Goal: Task Accomplishment & Management: Manage account settings

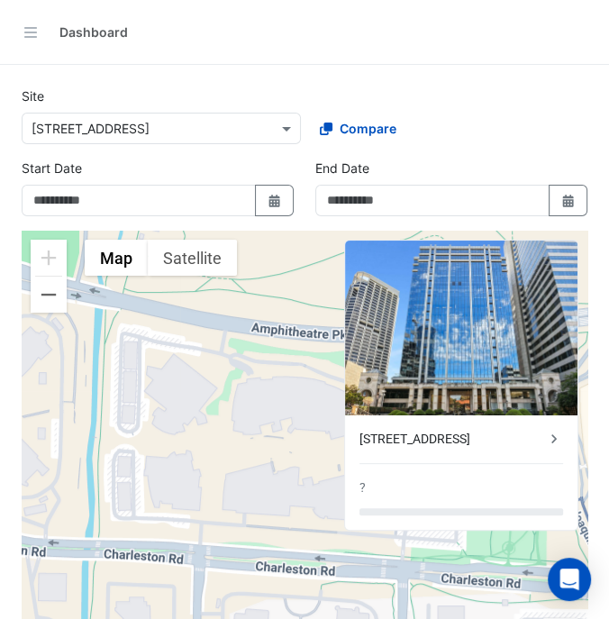
type input "**********"
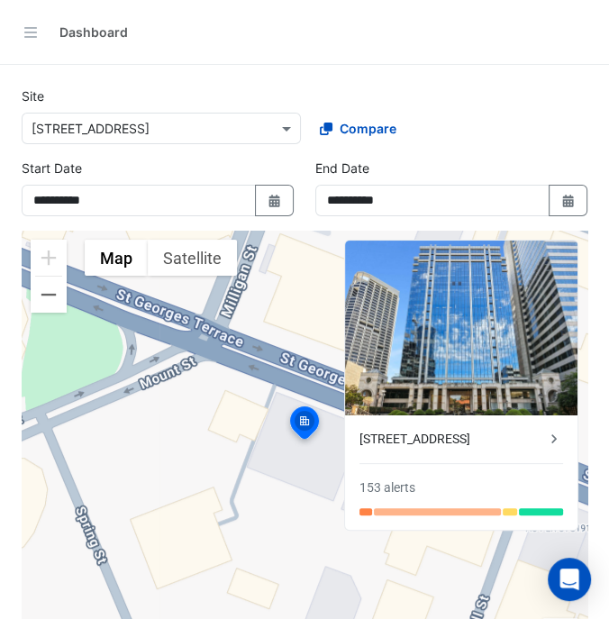
click at [245, 107] on div "Select a Site × [STREET_ADDRESS] Compare" at bounding box center [304, 124] width 573 height 39
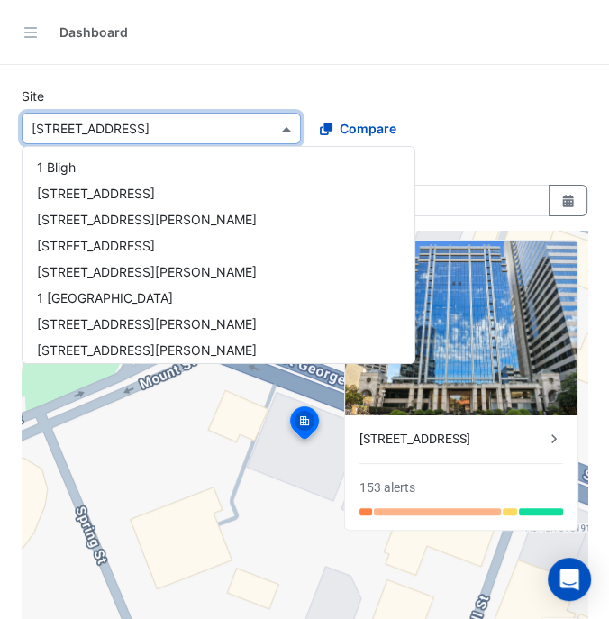
click at [284, 128] on span at bounding box center [289, 128] width 23 height 19
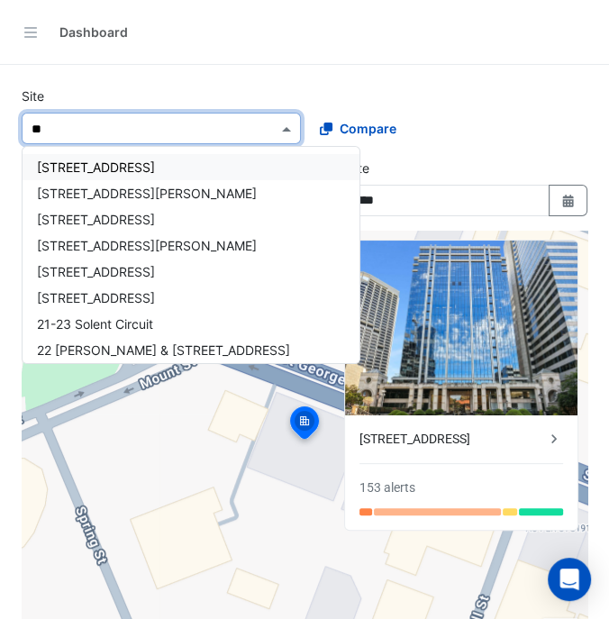
type input "***"
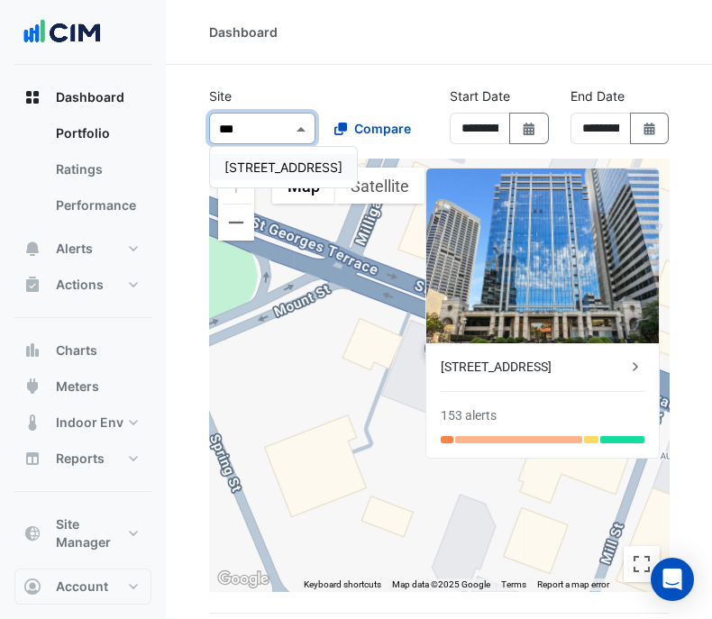
click at [257, 160] on span "[STREET_ADDRESS]" at bounding box center [283, 167] width 118 height 15
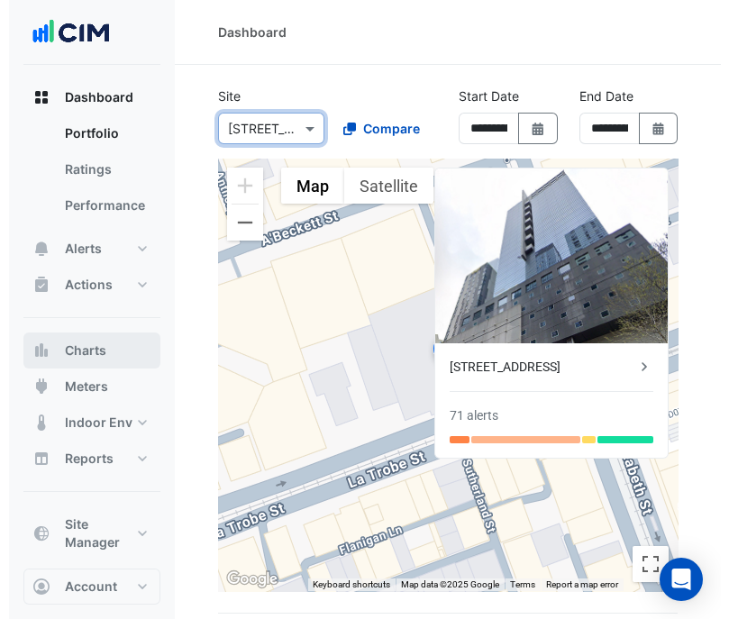
scroll to position [12, 0]
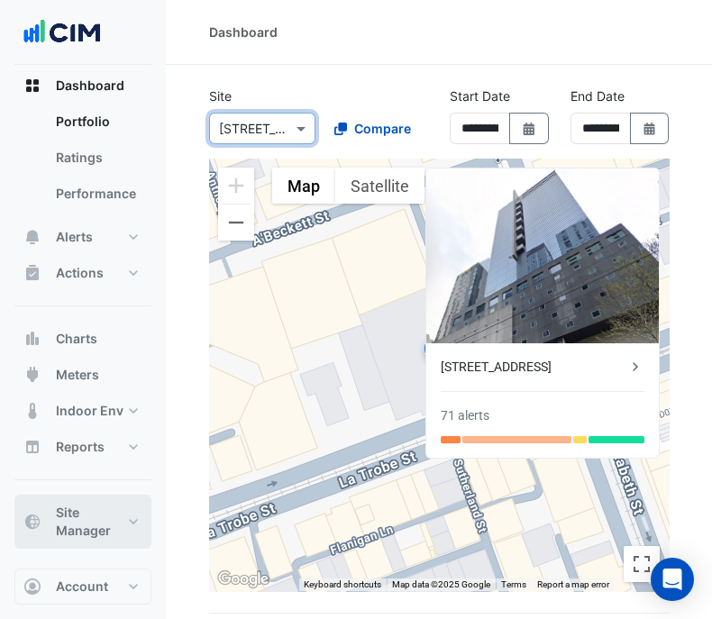
click at [96, 498] on button "Site Manager" at bounding box center [82, 522] width 137 height 54
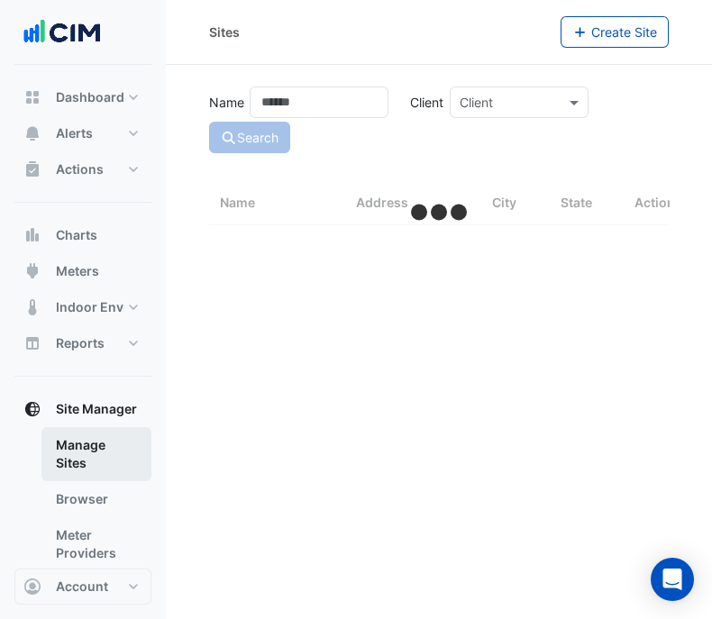
click at [102, 452] on link "Manage Sites" at bounding box center [96, 454] width 110 height 54
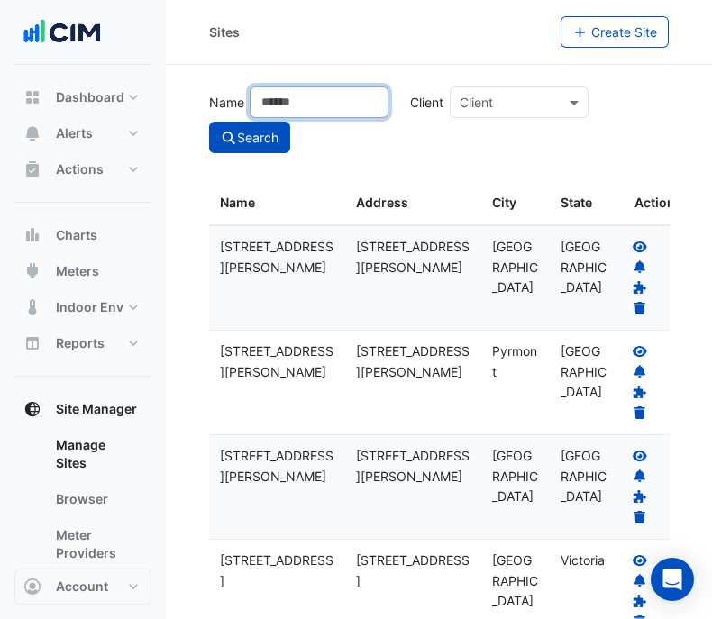
click at [324, 104] on input "Name" at bounding box center [319, 103] width 139 height 32
type input "******"
click at [209, 122] on button "Search" at bounding box center [249, 138] width 81 height 32
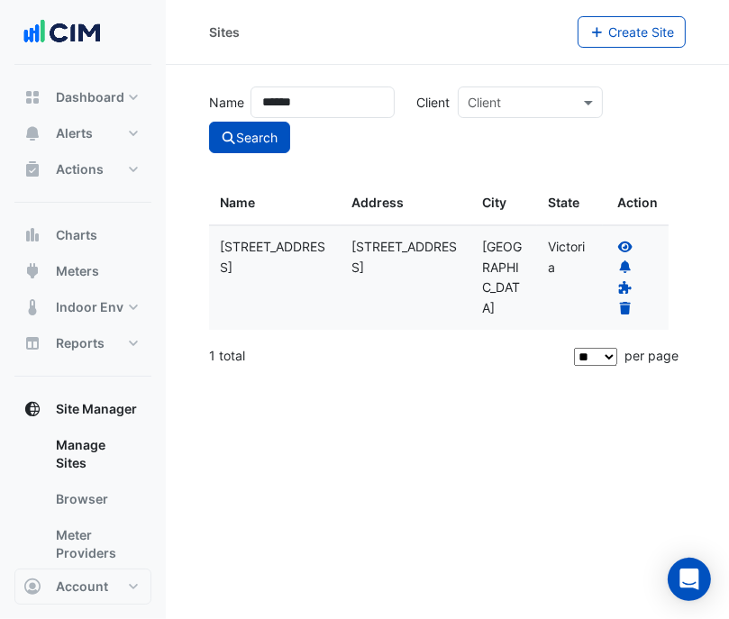
click at [624, 245] on icon at bounding box center [625, 246] width 14 height 11
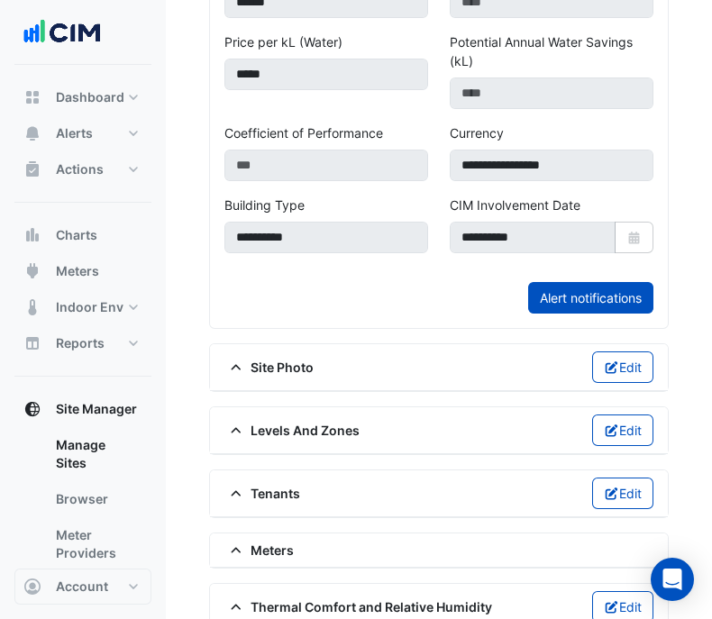
scroll to position [788, 0]
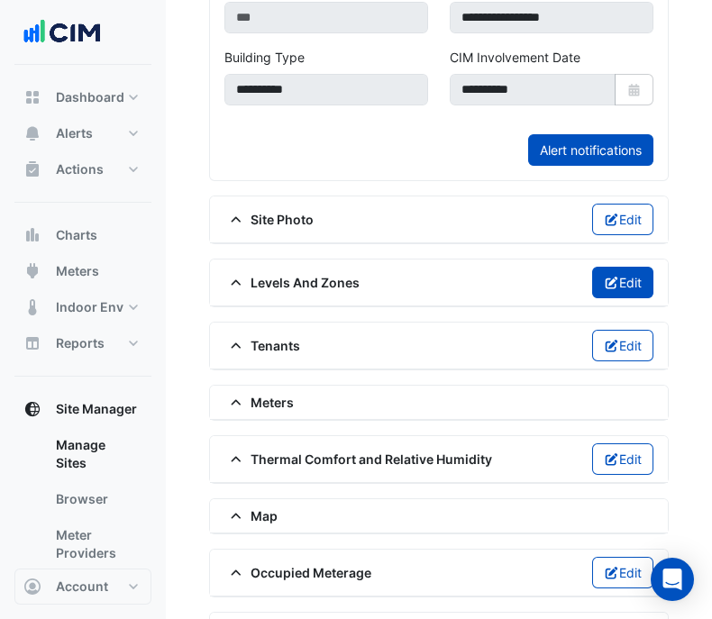
click at [622, 295] on button "Edit" at bounding box center [623, 283] width 62 height 32
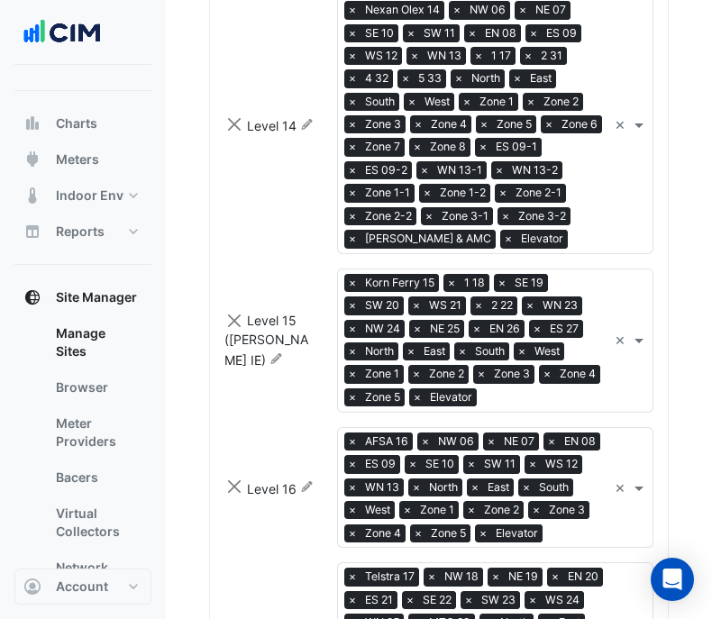
scroll to position [2254, 0]
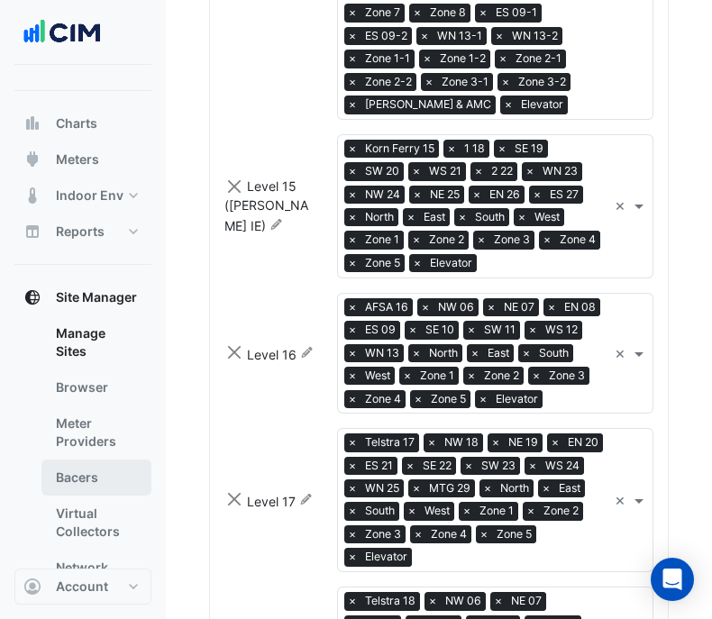
click at [86, 490] on link "Bacers" at bounding box center [96, 478] width 110 height 36
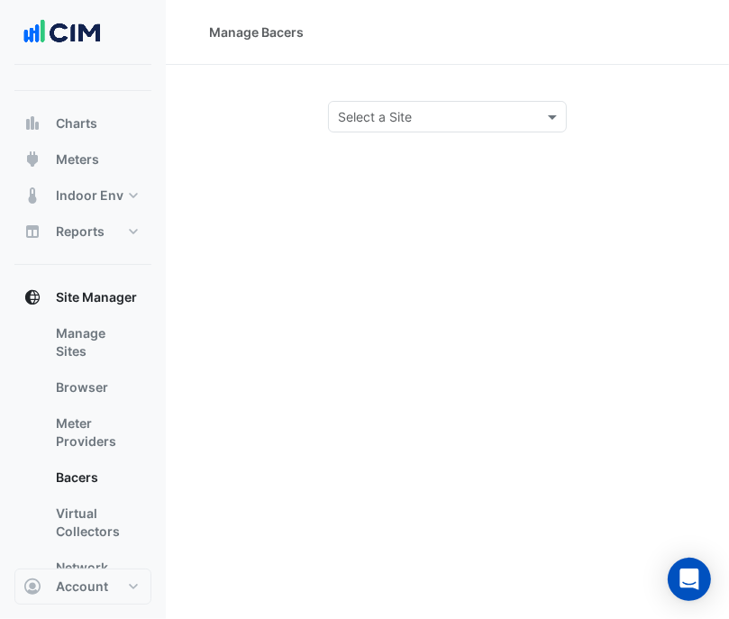
click at [417, 112] on input "text" at bounding box center [429, 117] width 183 height 19
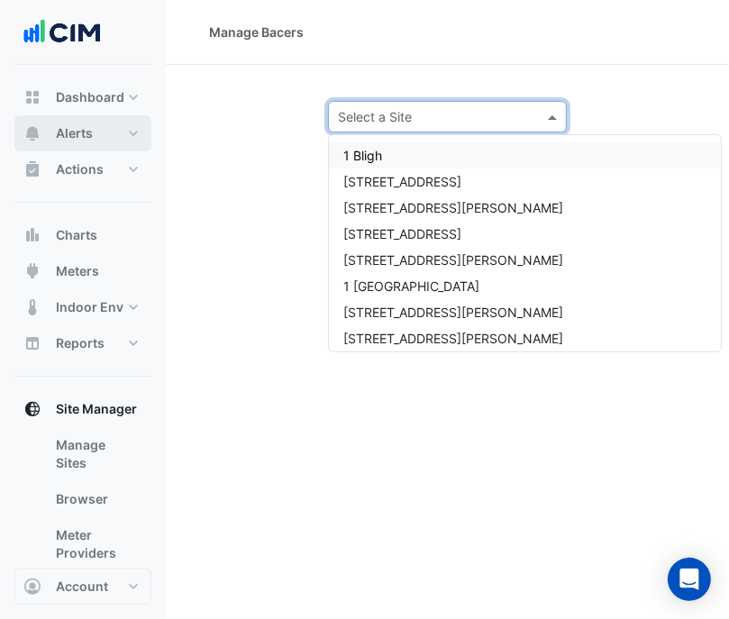
click at [113, 142] on button "Alerts" at bounding box center [82, 133] width 137 height 36
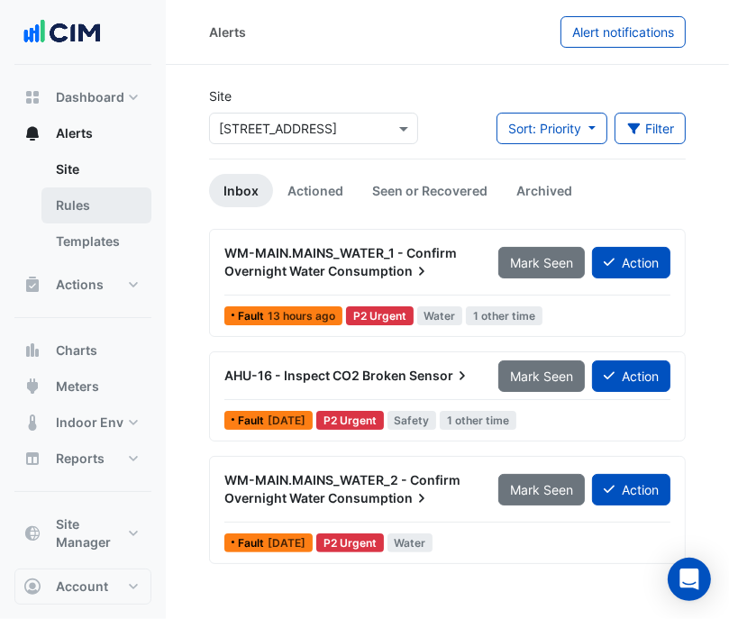
click at [113, 221] on link "Rules" at bounding box center [96, 206] width 110 height 36
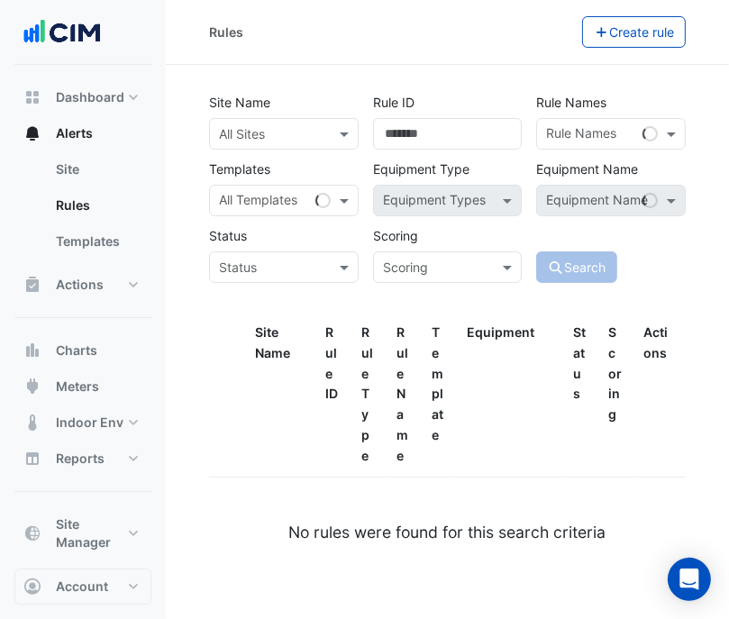
click at [292, 131] on input "text" at bounding box center [266, 134] width 94 height 19
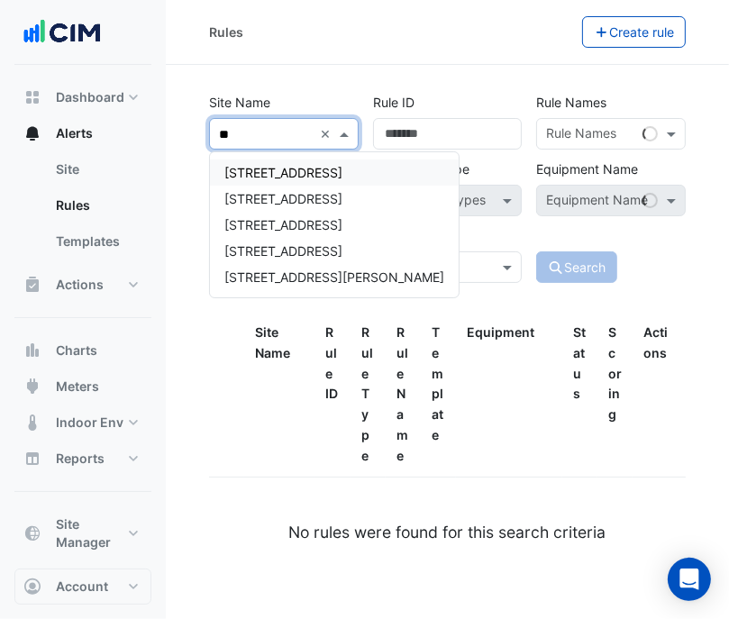
type input "***"
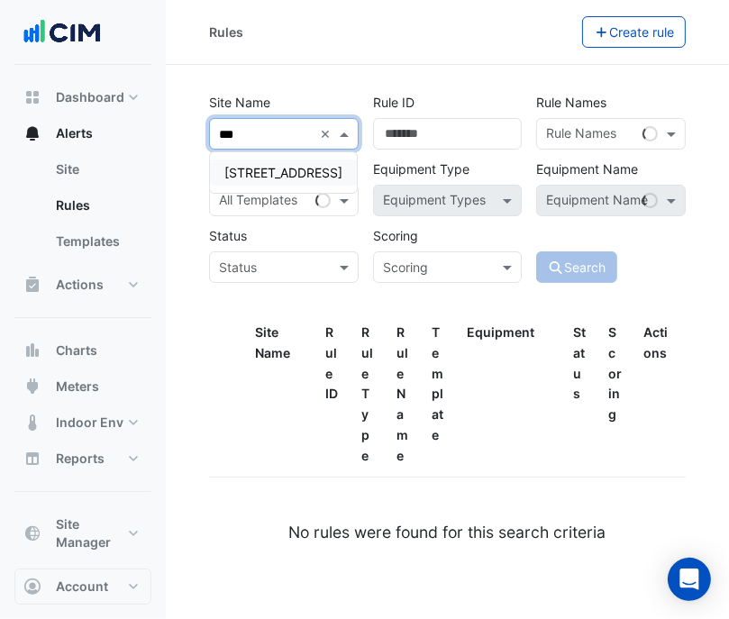
click at [307, 179] on span "[STREET_ADDRESS]" at bounding box center [283, 172] width 118 height 15
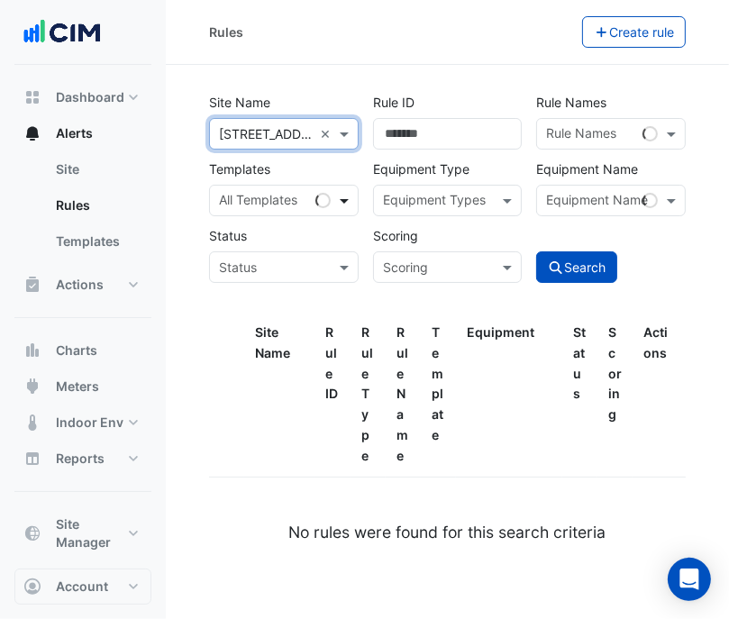
click at [342, 200] on span at bounding box center [346, 200] width 23 height 19
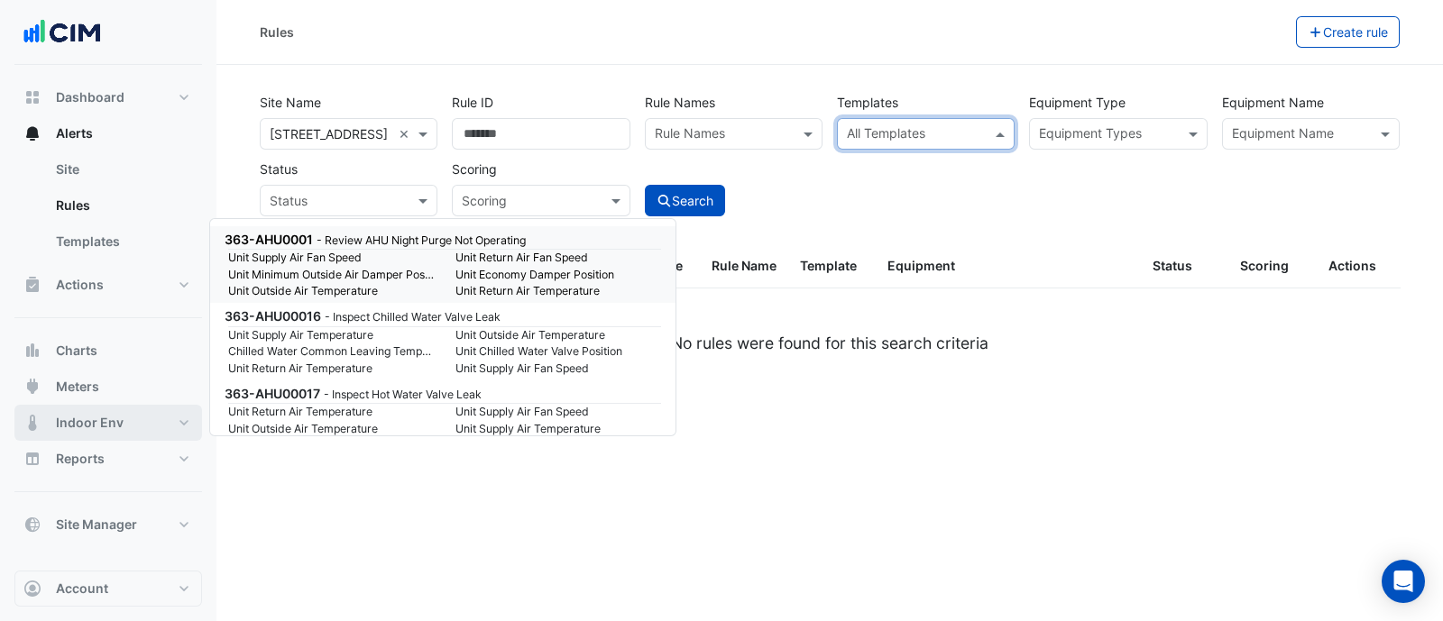
click at [122, 417] on button "Indoor Env" at bounding box center [108, 423] width 188 height 36
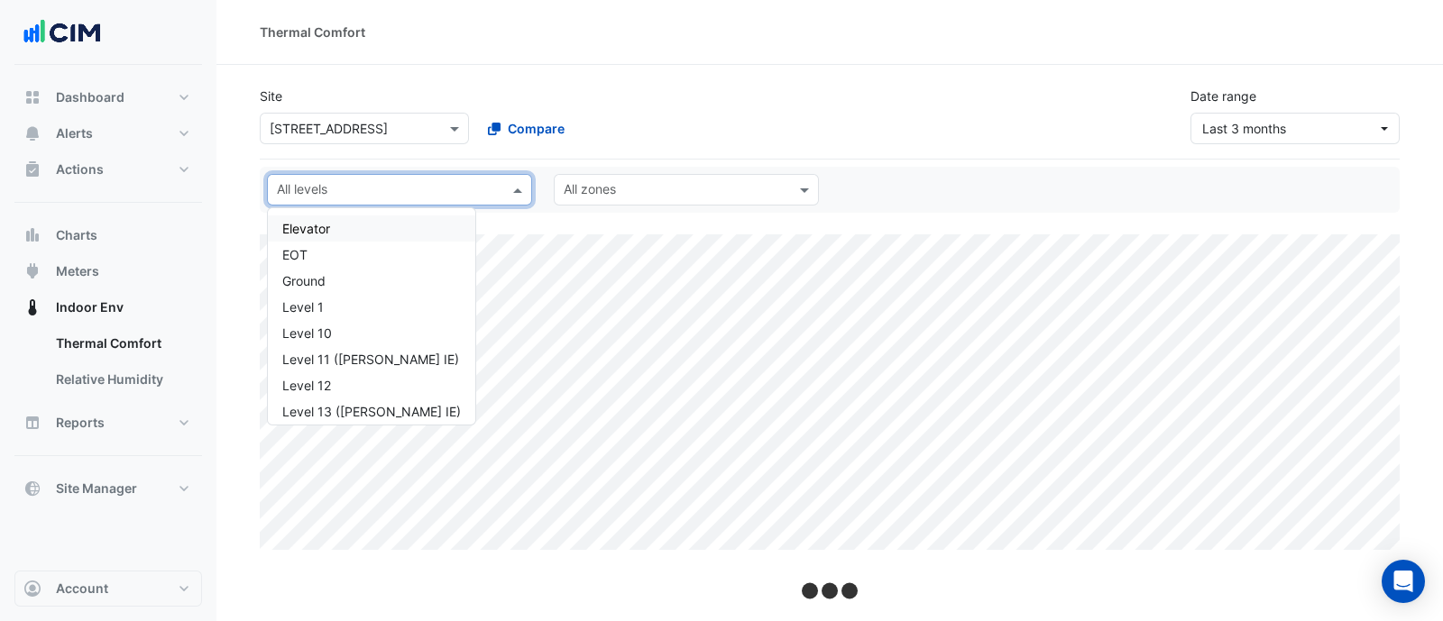
drag, startPoint x: 435, startPoint y: 196, endPoint x: 422, endPoint y: 193, distance: 12.9
click at [436, 192] on input "text" at bounding box center [389, 191] width 224 height 19
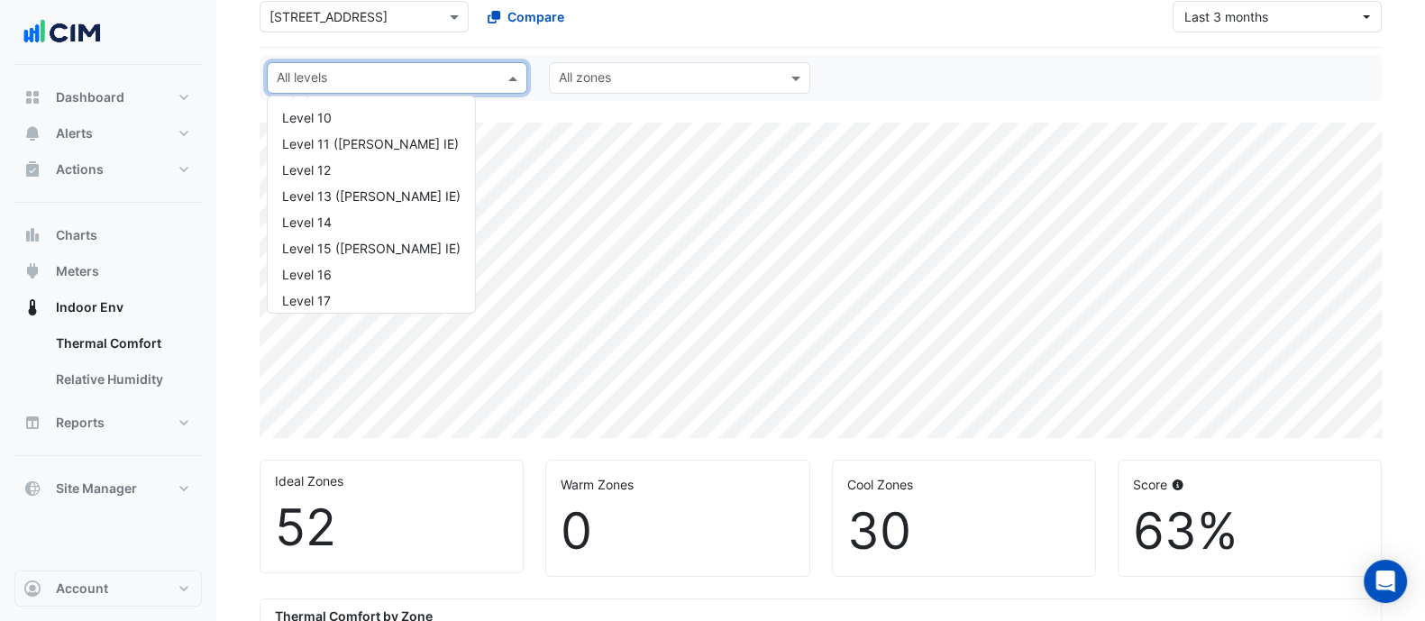
scroll to position [224, 0]
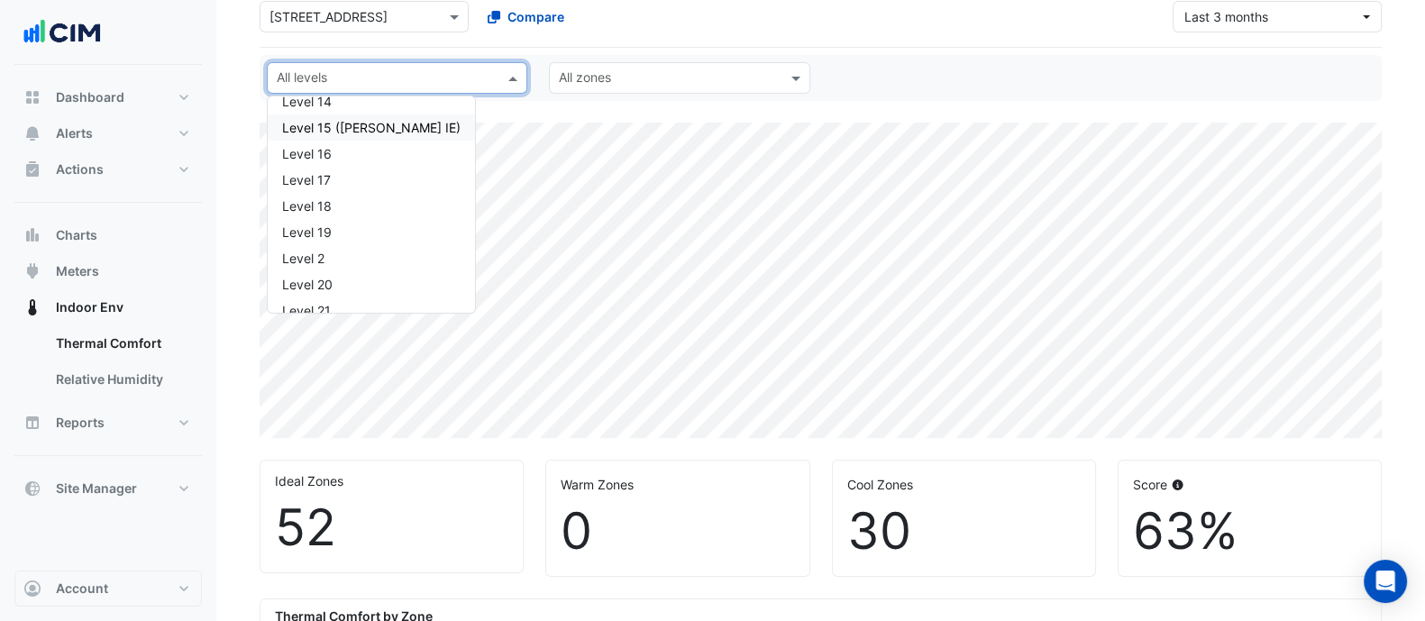
click at [384, 118] on div "Level 15 ([PERSON_NAME] IE)" at bounding box center [371, 127] width 179 height 19
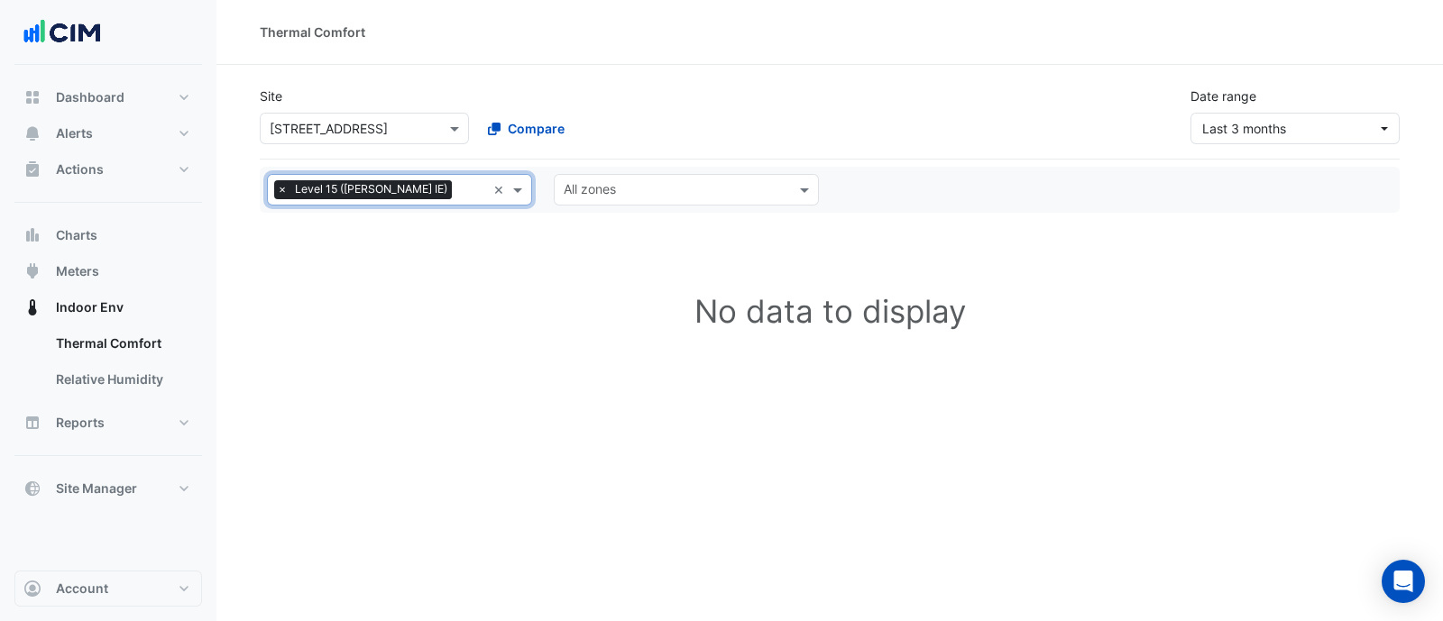
click at [459, 194] on input "text" at bounding box center [472, 191] width 27 height 19
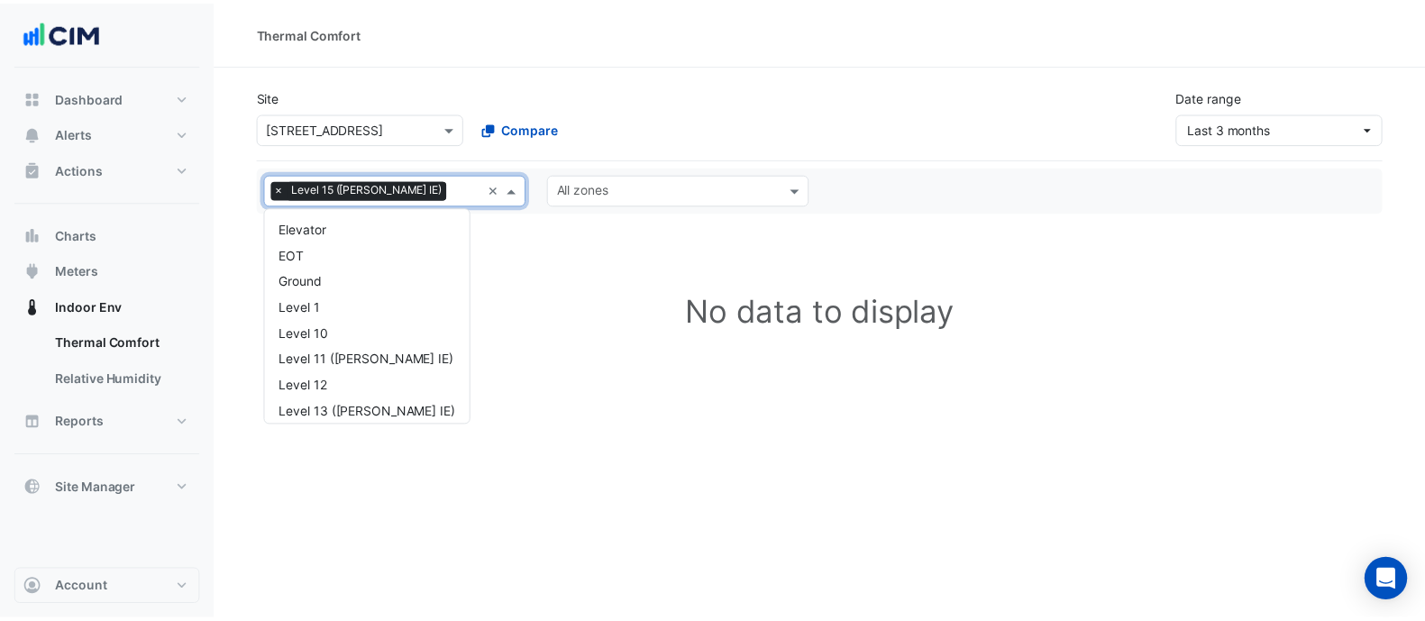
scroll to position [243, 0]
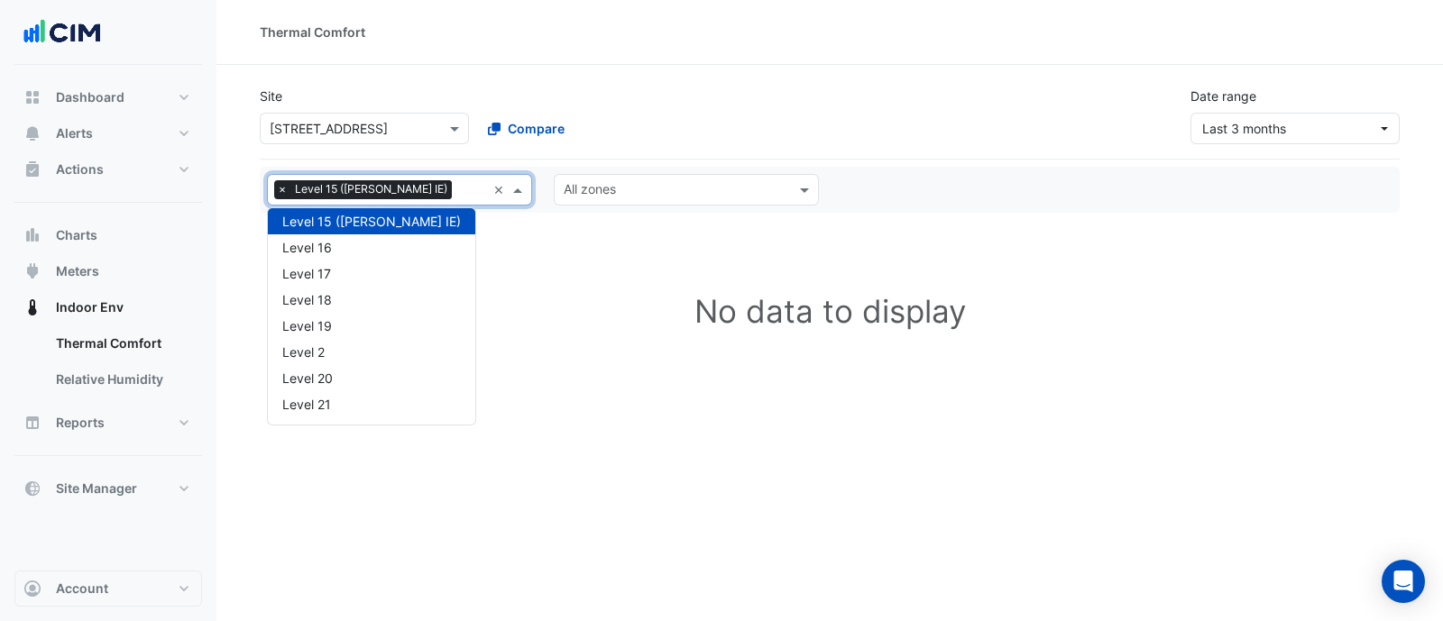
click at [363, 225] on div "Level 15 ([PERSON_NAME] IE)" at bounding box center [371, 221] width 179 height 19
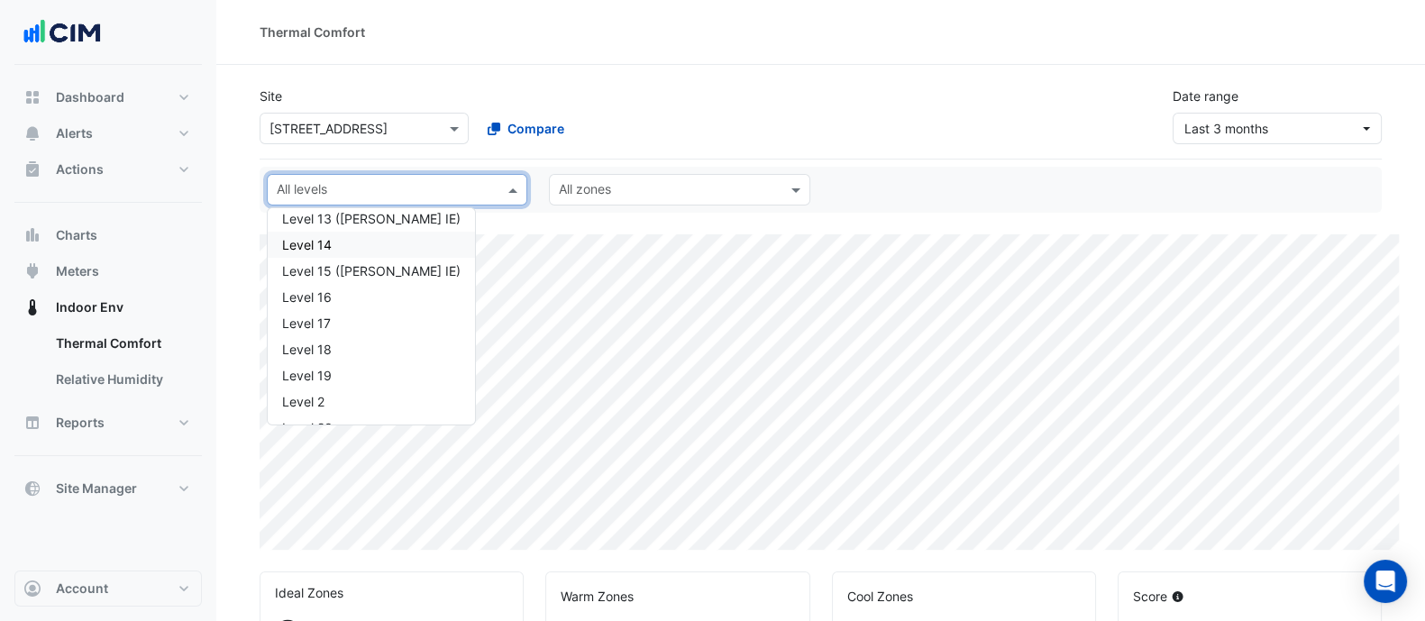
scroll to position [130, 0]
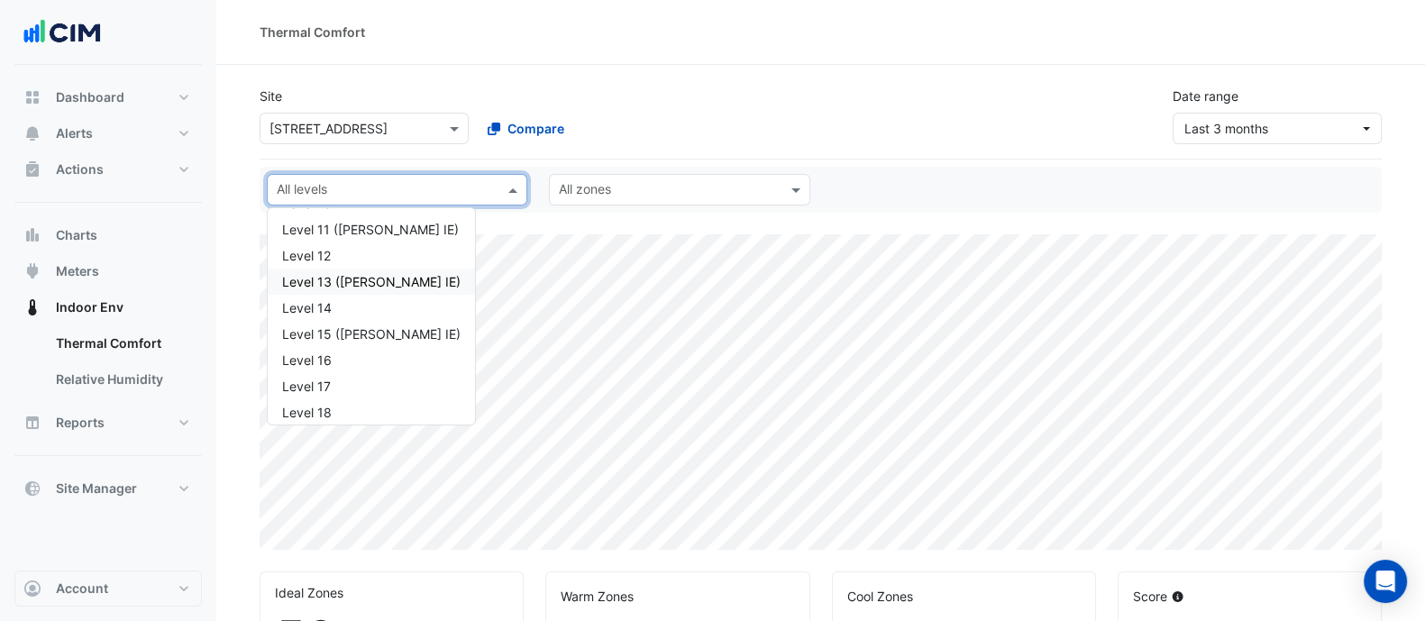
click at [370, 279] on div "Level 13 ([PERSON_NAME] IE)" at bounding box center [371, 281] width 179 height 19
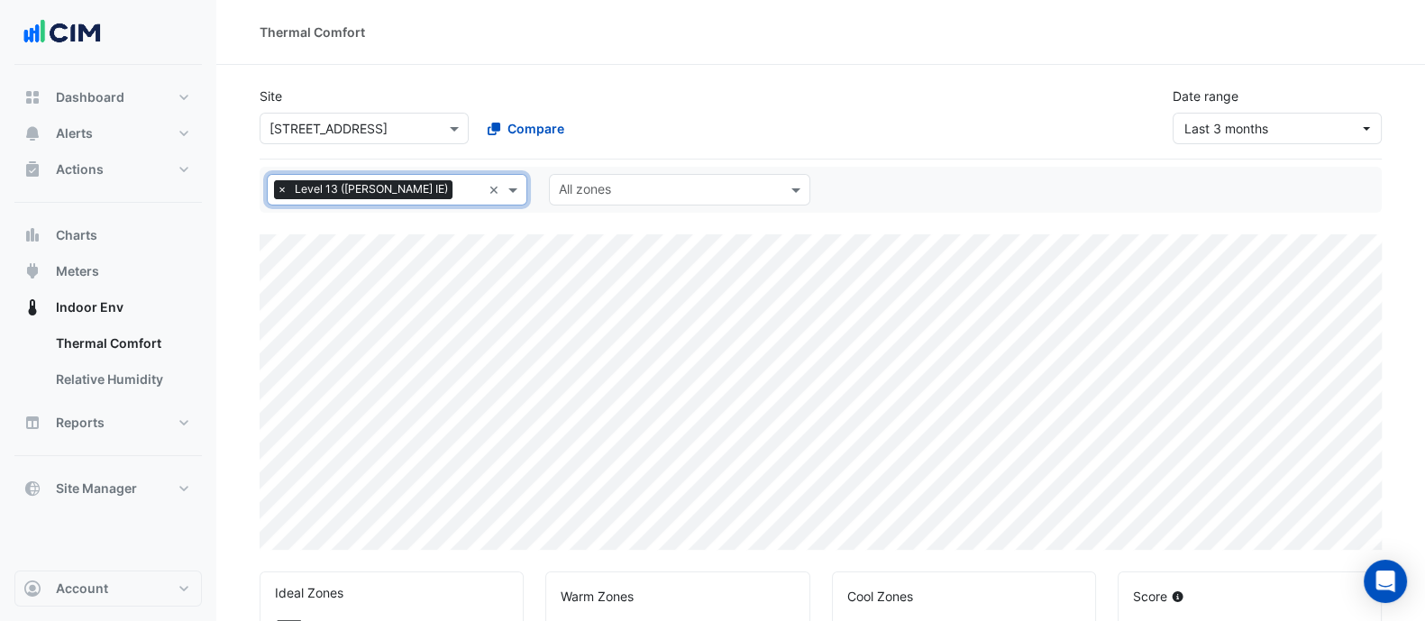
click at [281, 186] on span "×" at bounding box center [282, 189] width 16 height 18
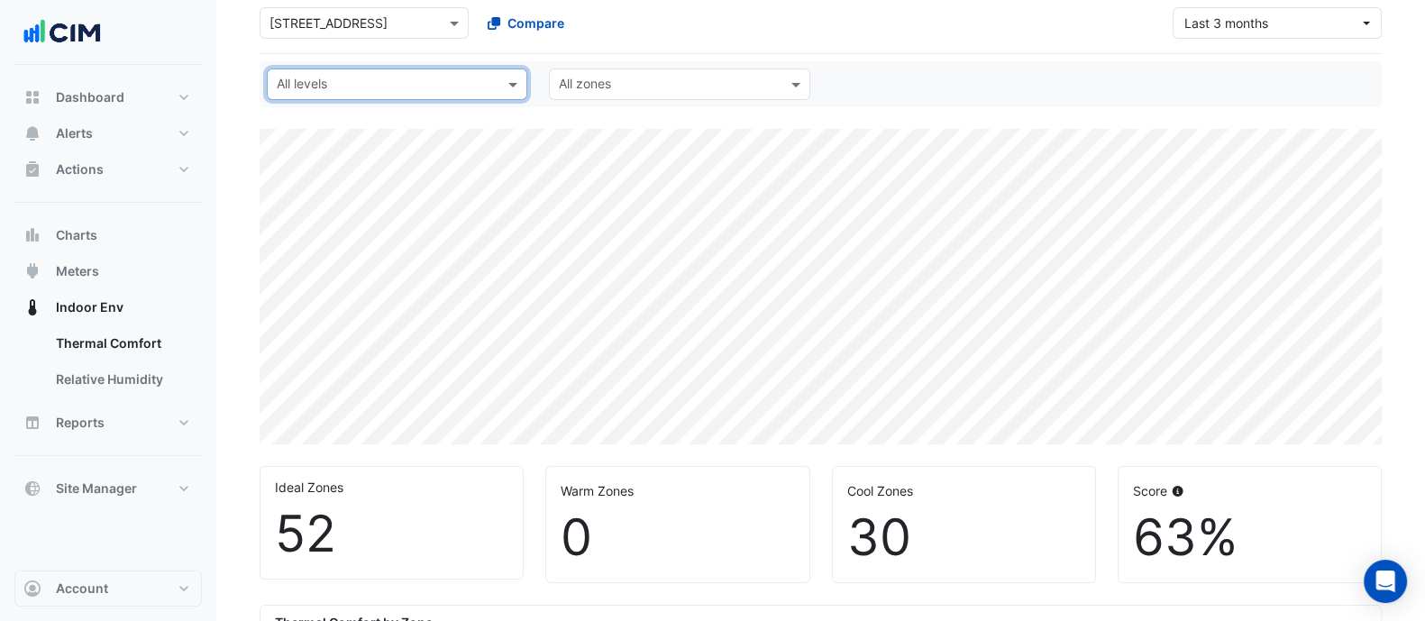
scroll to position [224, 0]
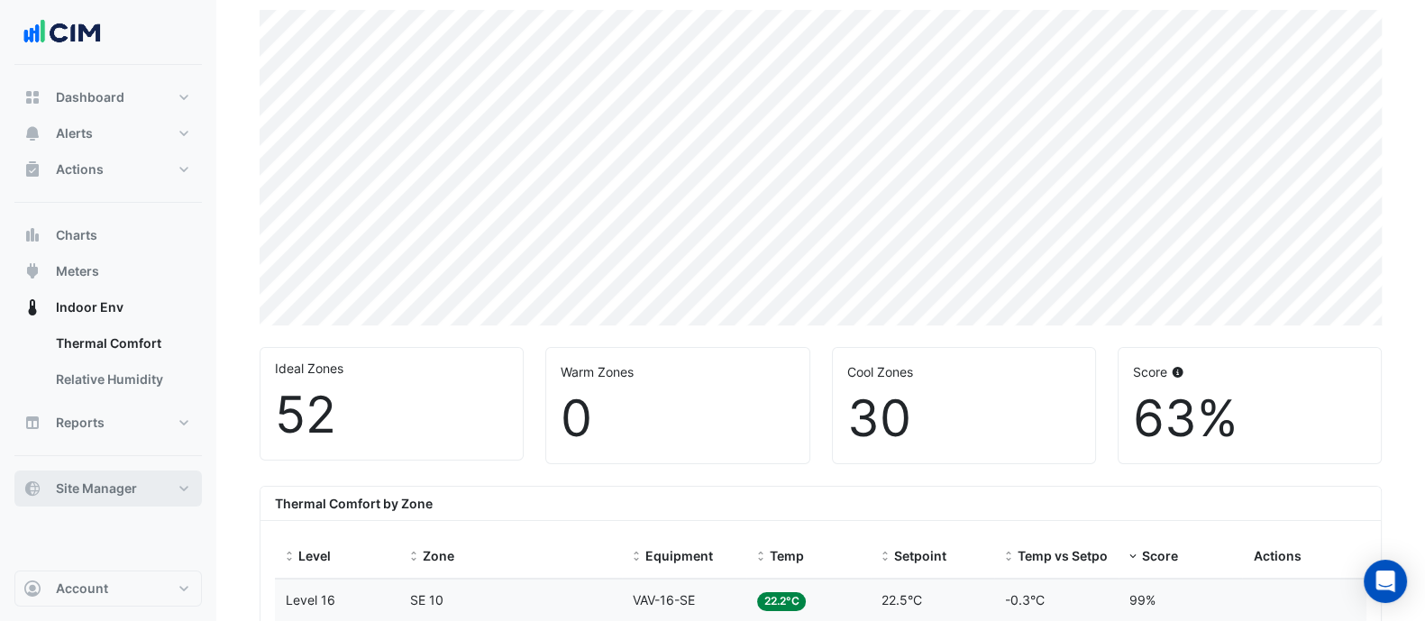
click at [131, 480] on span "Site Manager" at bounding box center [96, 489] width 81 height 18
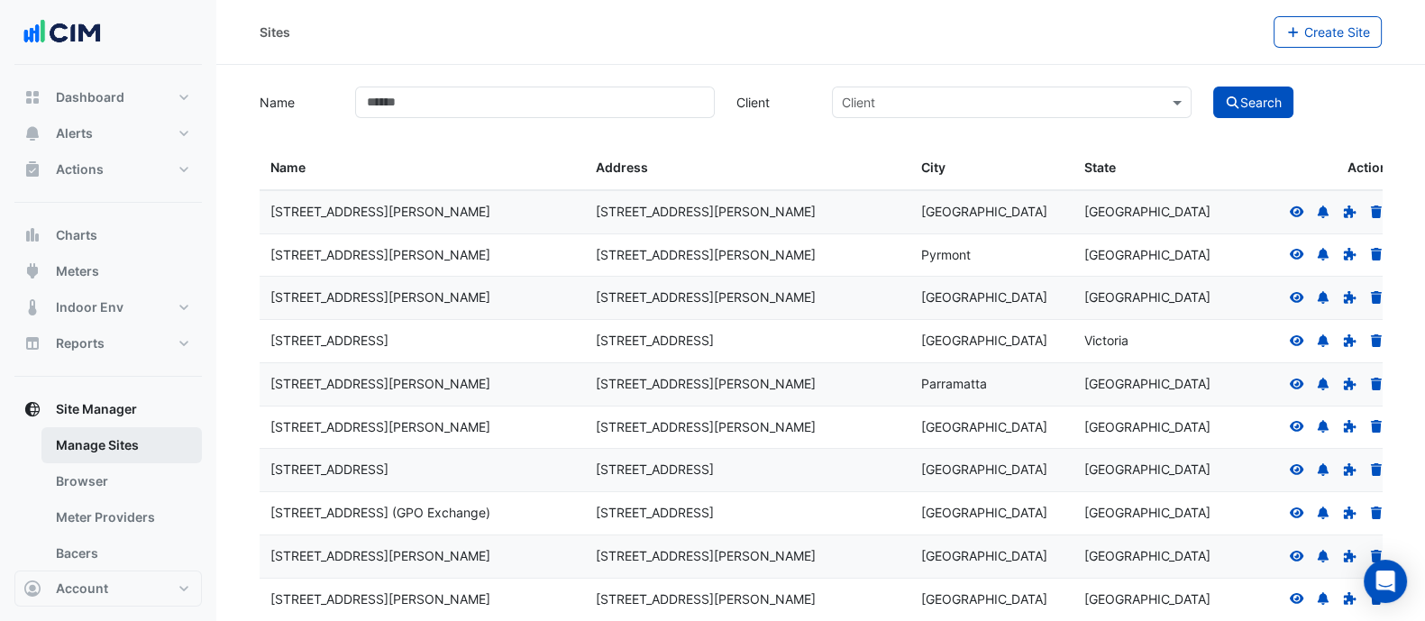
click at [114, 444] on link "Manage Sites" at bounding box center [121, 445] width 160 height 36
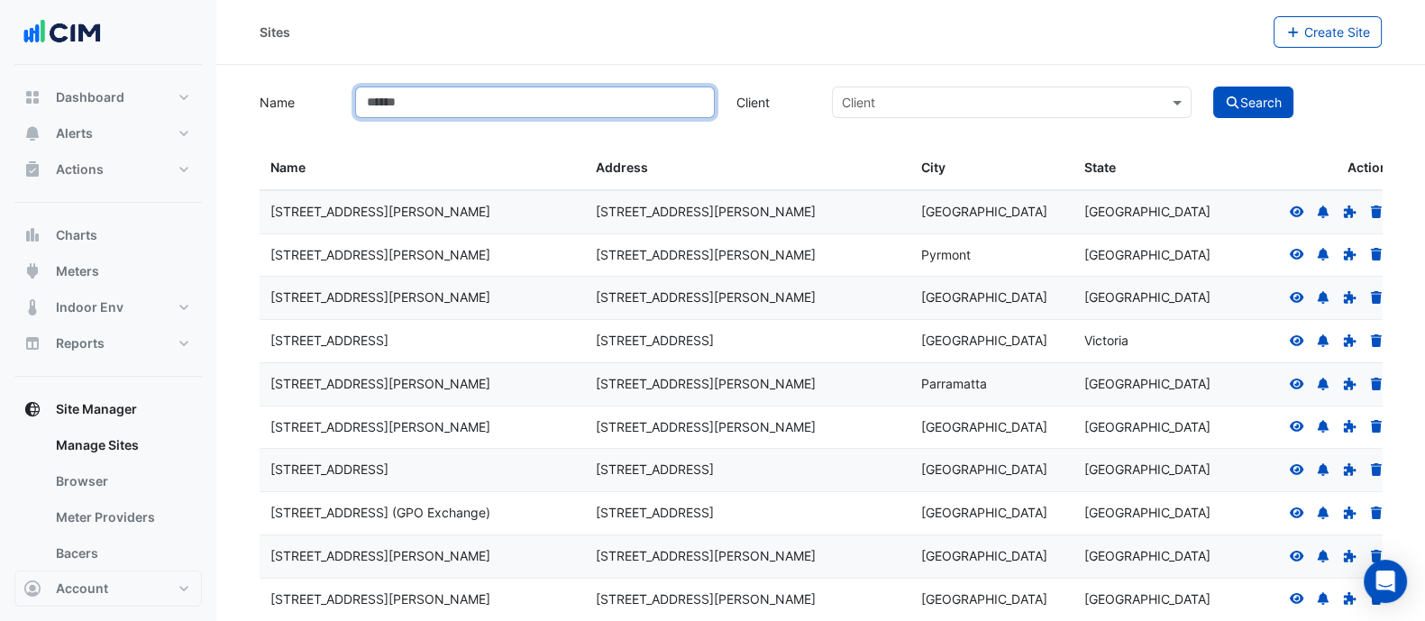
drag, startPoint x: 483, startPoint y: 104, endPoint x: 470, endPoint y: 106, distance: 13.8
click at [483, 103] on input "Name" at bounding box center [535, 103] width 360 height 32
type input "***"
click at [626, 87] on button "Search" at bounding box center [1254, 103] width 81 height 32
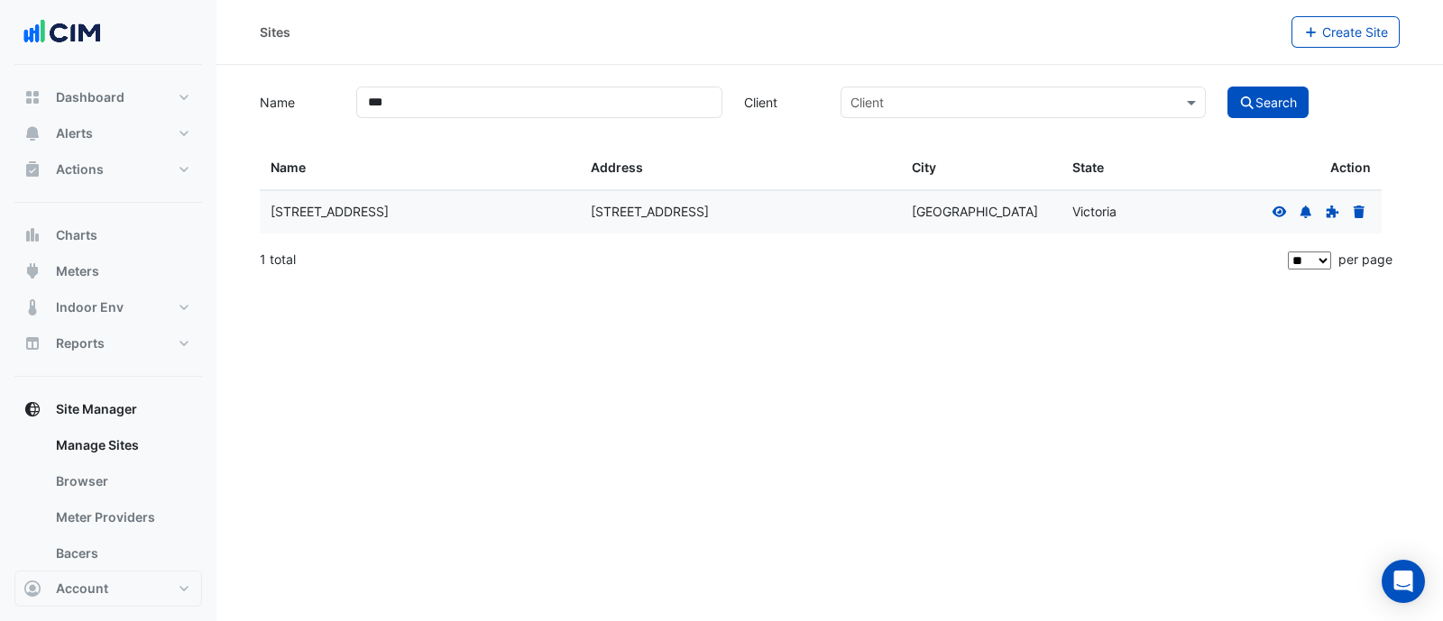
click at [626, 209] on icon at bounding box center [1279, 211] width 14 height 11
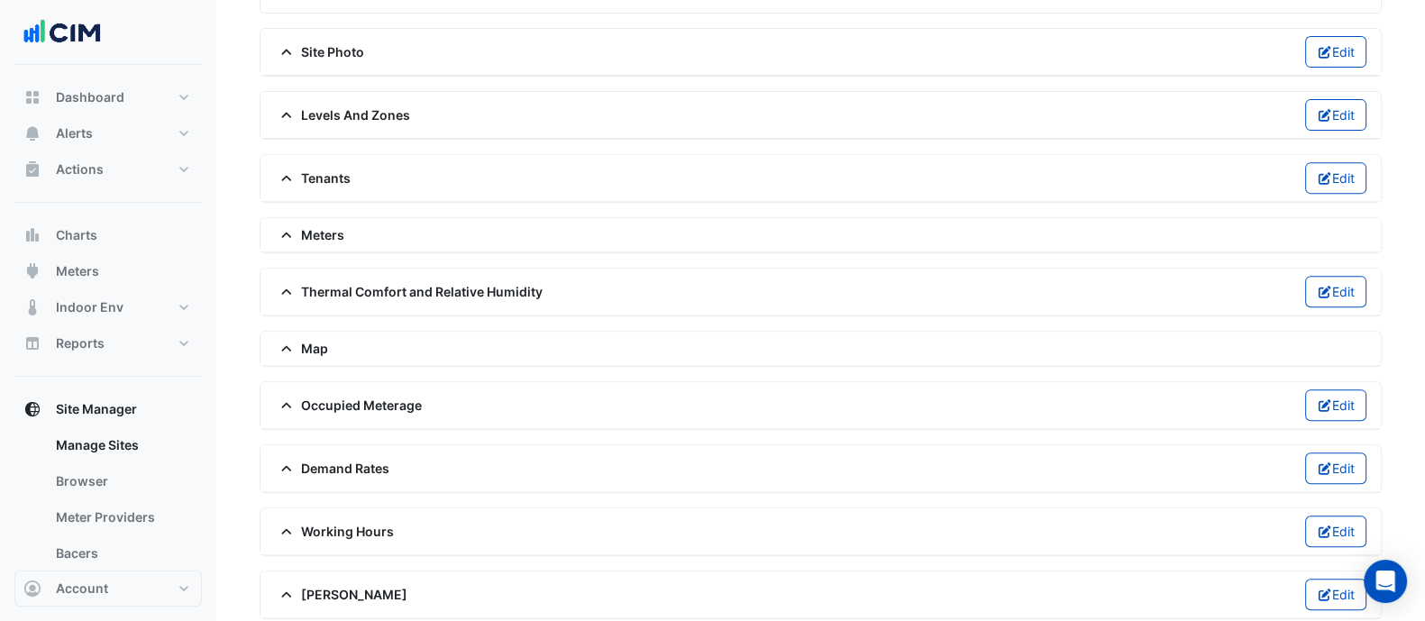
scroll to position [919, 0]
click at [441, 279] on div "Thermal Comfort and Relative Humidity Edit" at bounding box center [821, 291] width 1092 height 32
click at [440, 281] on span "Thermal Comfort and Relative Humidity" at bounding box center [409, 290] width 268 height 19
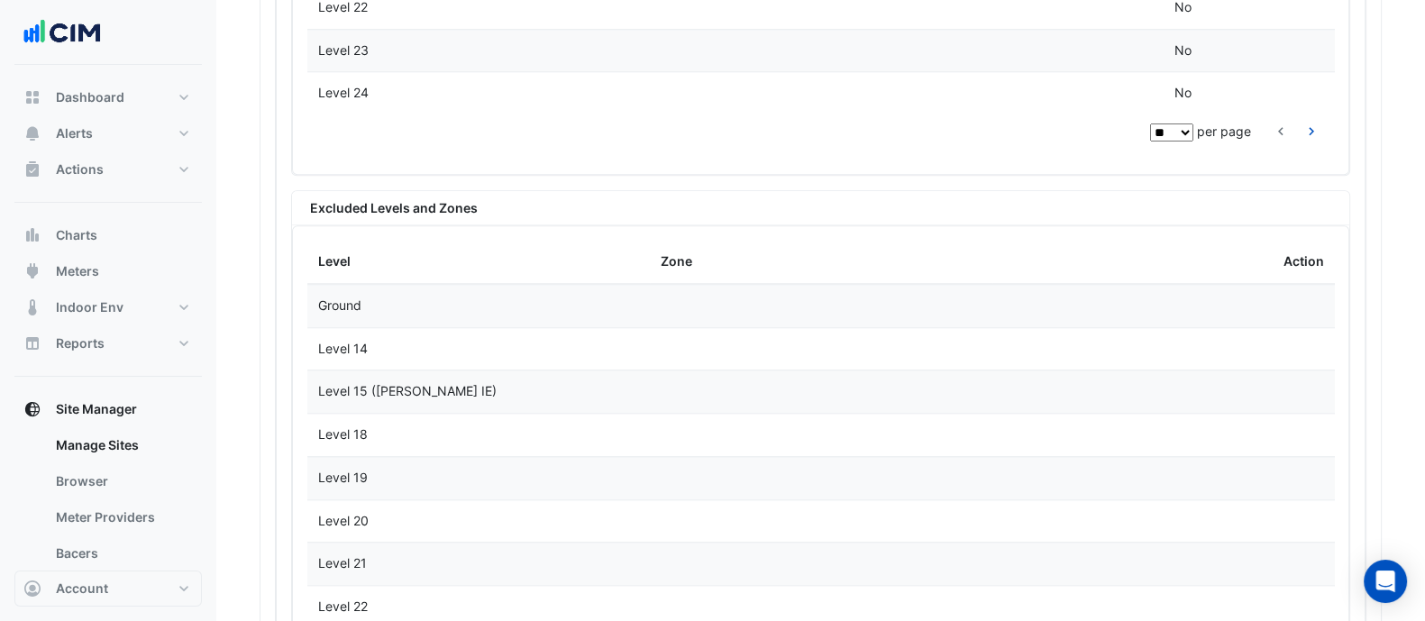
scroll to position [2271, 0]
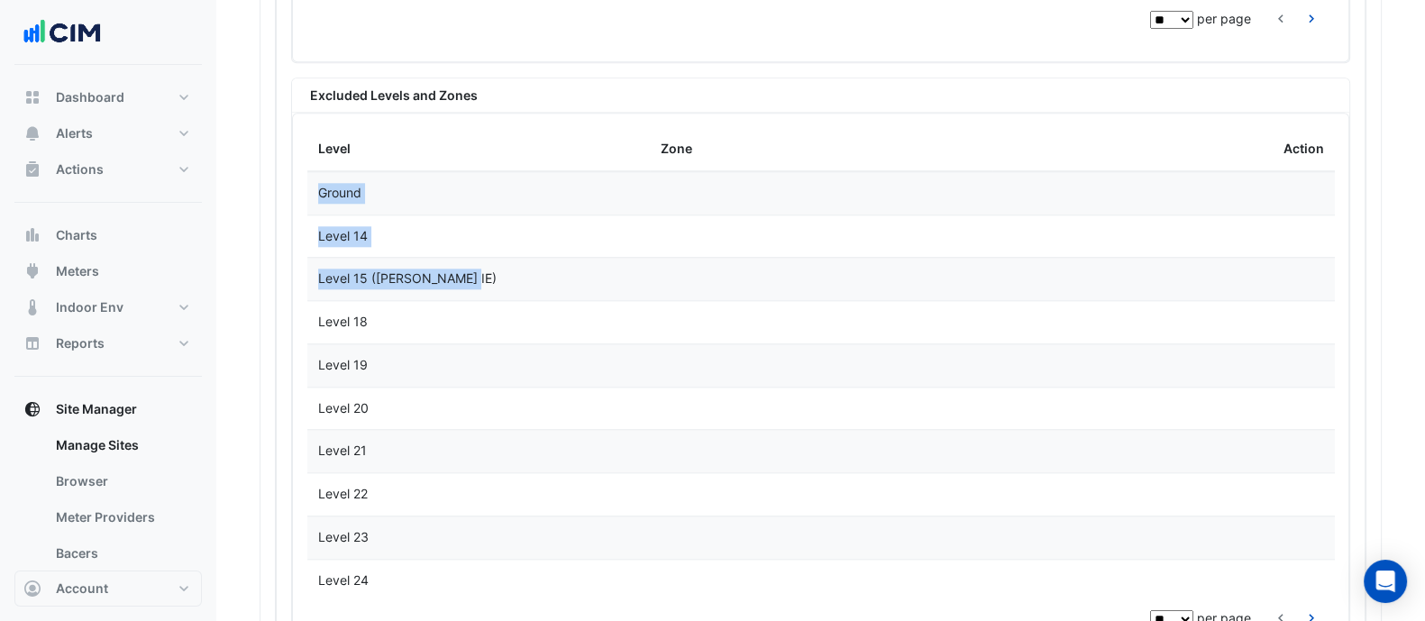
drag, startPoint x: 440, startPoint y: 243, endPoint x: 302, endPoint y: 238, distance: 138.0
click at [302, 238] on div "Level Zone Action Ground Level 14 Level 15 ([PERSON_NAME] IE) Level 18 Level 19…" at bounding box center [821, 380] width 1056 height 533
click at [402, 269] on div "Level 15 ([PERSON_NAME] IE)" at bounding box center [478, 279] width 321 height 21
drag, startPoint x: 454, startPoint y: 242, endPoint x: 319, endPoint y: 239, distance: 135.3
click at [319, 269] on div "Level 15 ([PERSON_NAME] IE)" at bounding box center [478, 279] width 321 height 21
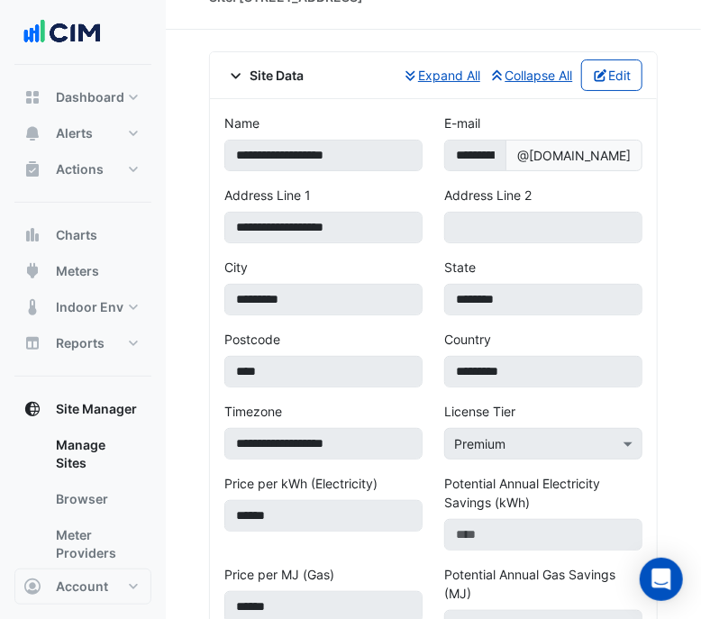
scroll to position [0, 0]
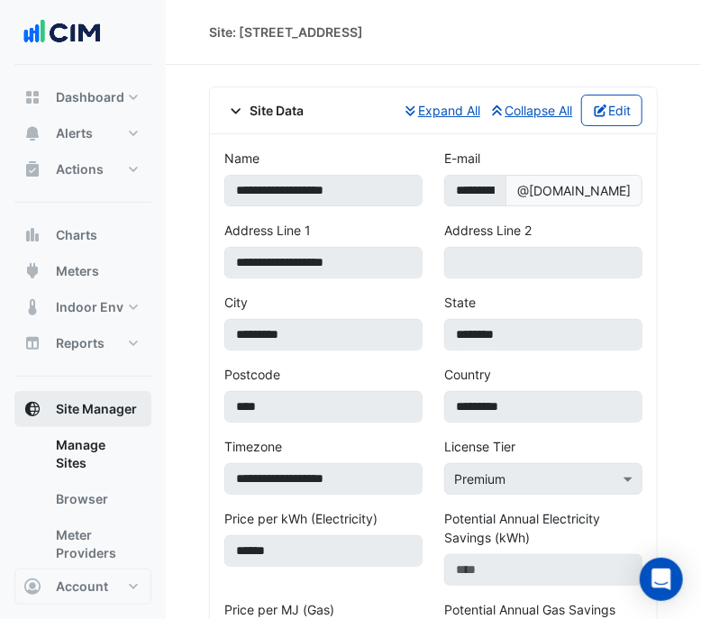
click at [102, 414] on span "Site Manager" at bounding box center [96, 409] width 81 height 18
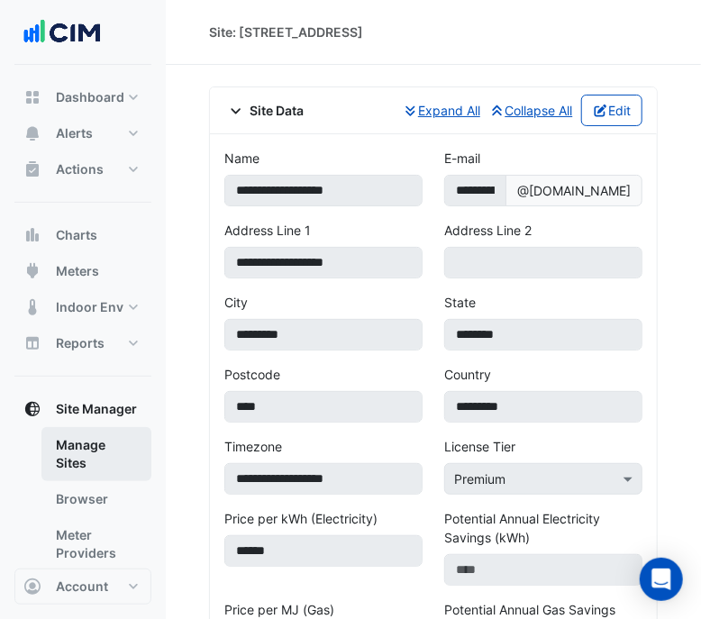
click at [99, 444] on link "Manage Sites" at bounding box center [96, 454] width 110 height 54
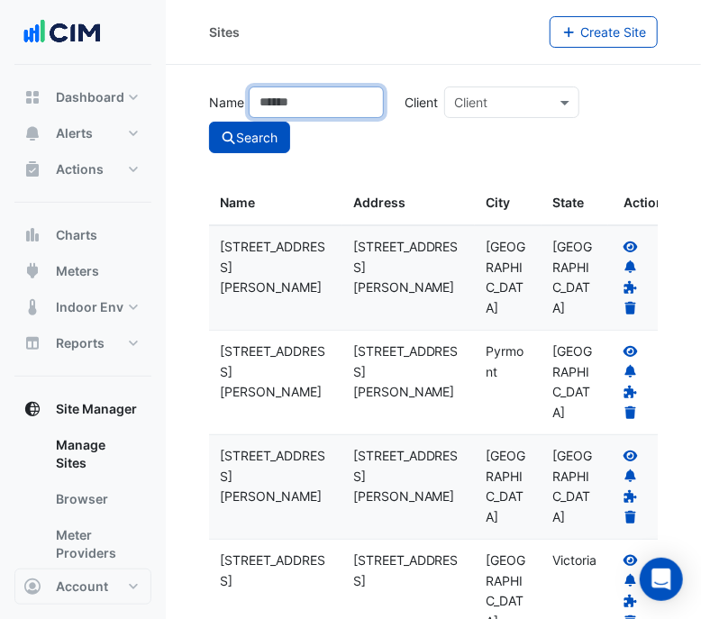
click at [343, 114] on input "Name" at bounding box center [316, 103] width 135 height 32
type input "******"
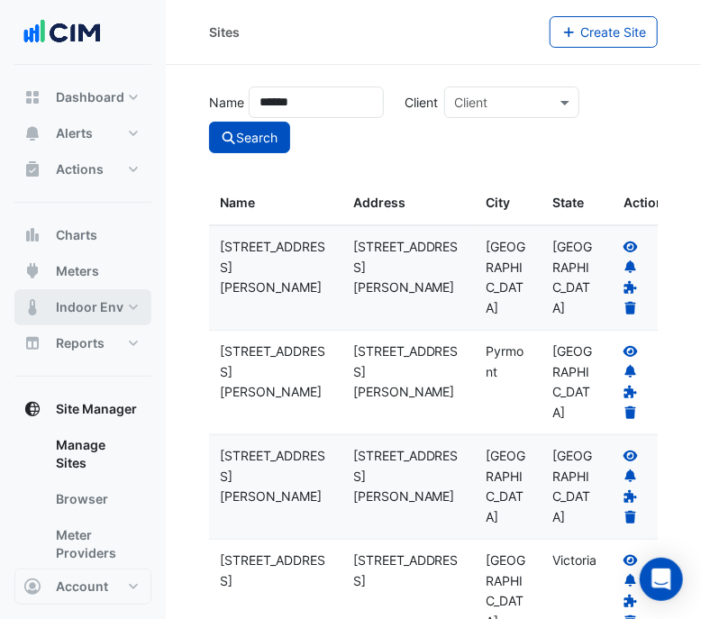
click at [73, 289] on button "Indoor Env" at bounding box center [82, 307] width 137 height 36
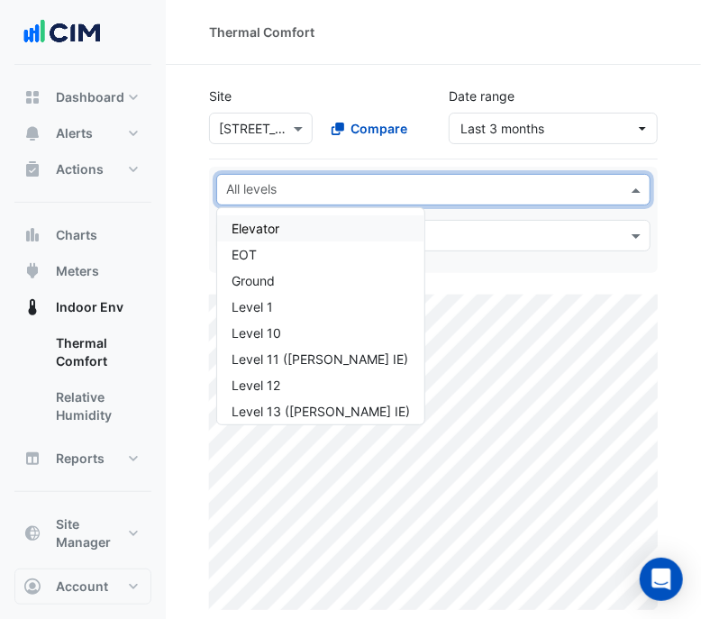
click at [477, 184] on input "text" at bounding box center [423, 191] width 394 height 19
click at [475, 182] on input "text" at bounding box center [423, 191] width 394 height 19
click at [284, 118] on div at bounding box center [261, 128] width 102 height 21
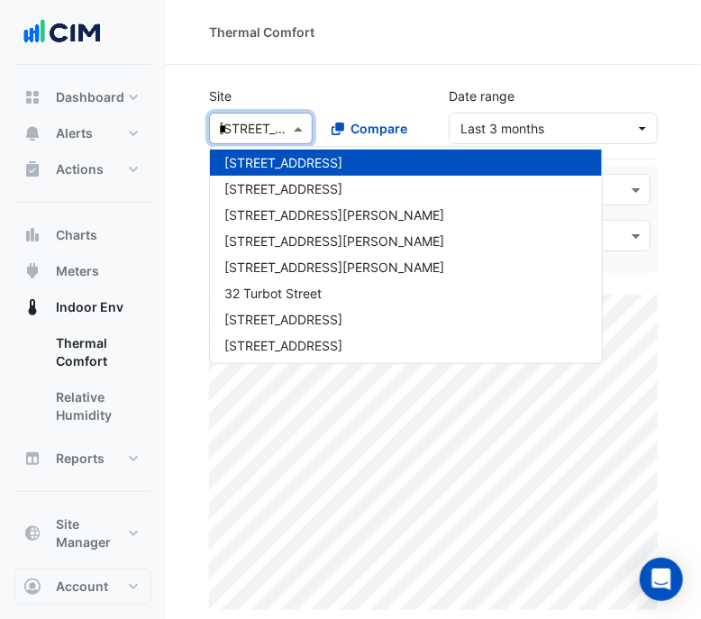
scroll to position [32, 0]
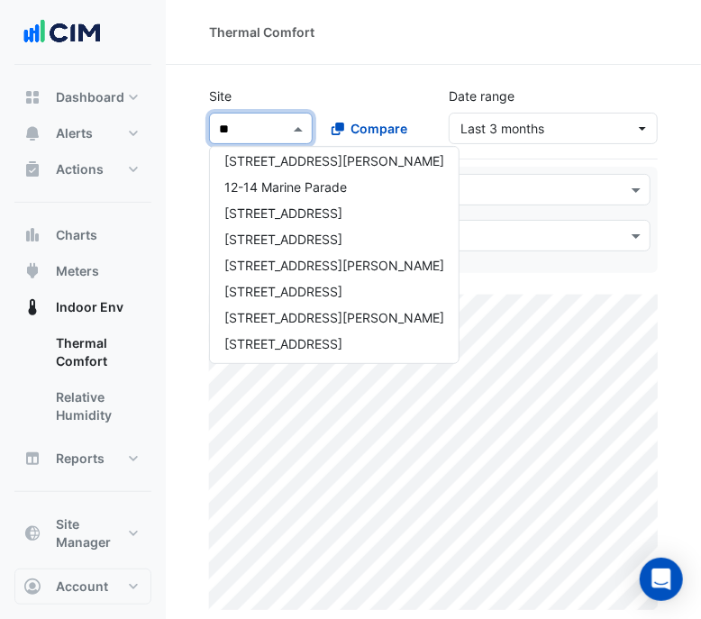
type input "***"
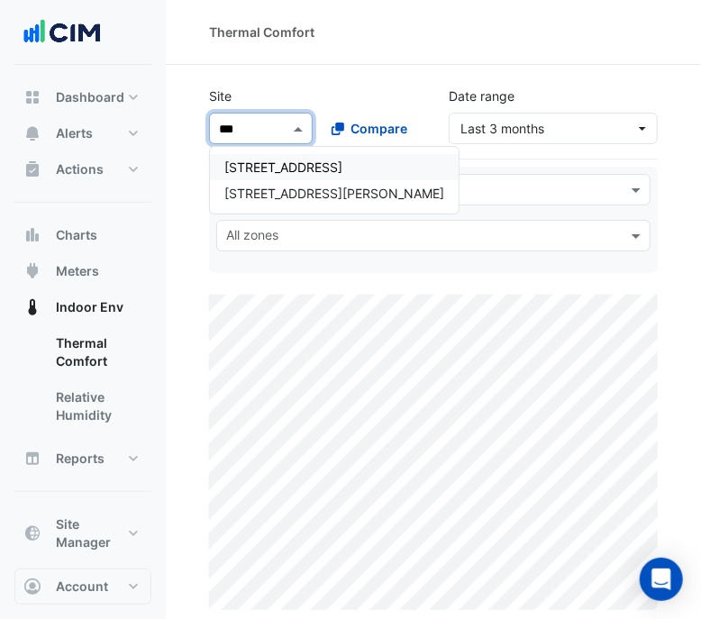
click at [307, 156] on div "[STREET_ADDRESS]" at bounding box center [334, 167] width 249 height 26
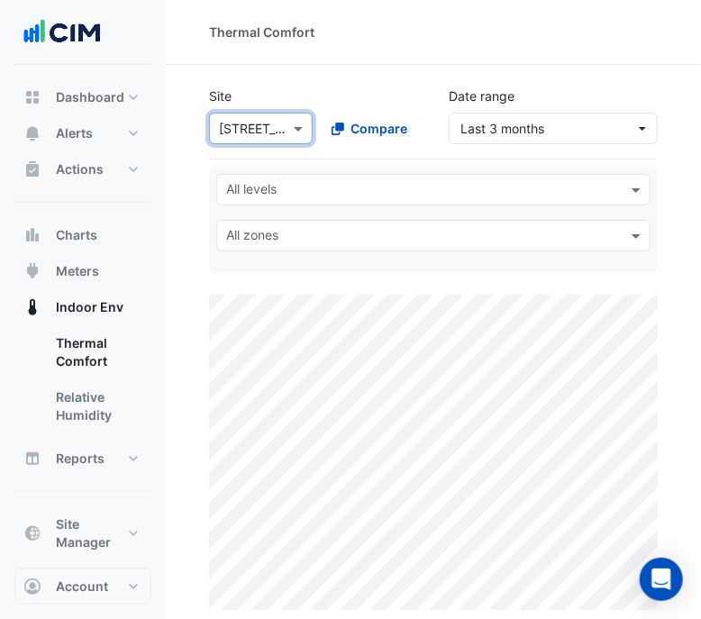
click at [467, 187] on input "text" at bounding box center [423, 191] width 394 height 19
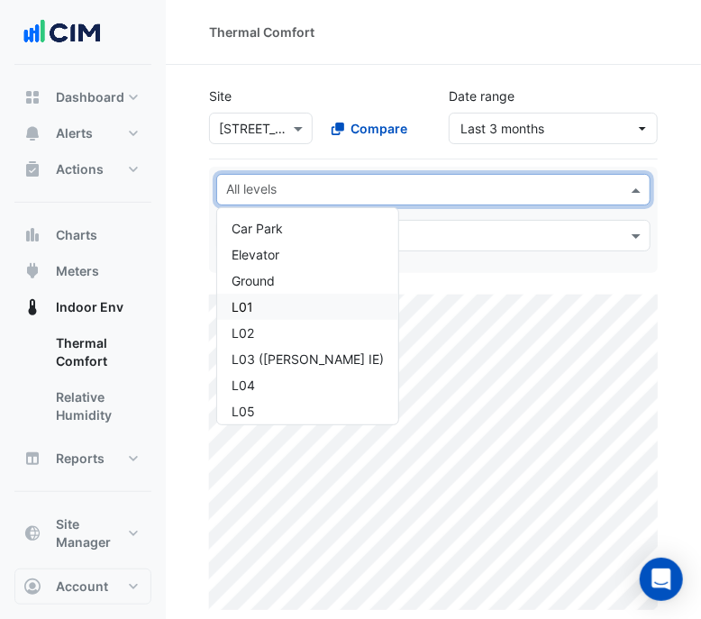
drag, startPoint x: 366, startPoint y: 81, endPoint x: 364, endPoint y: 67, distance: 14.5
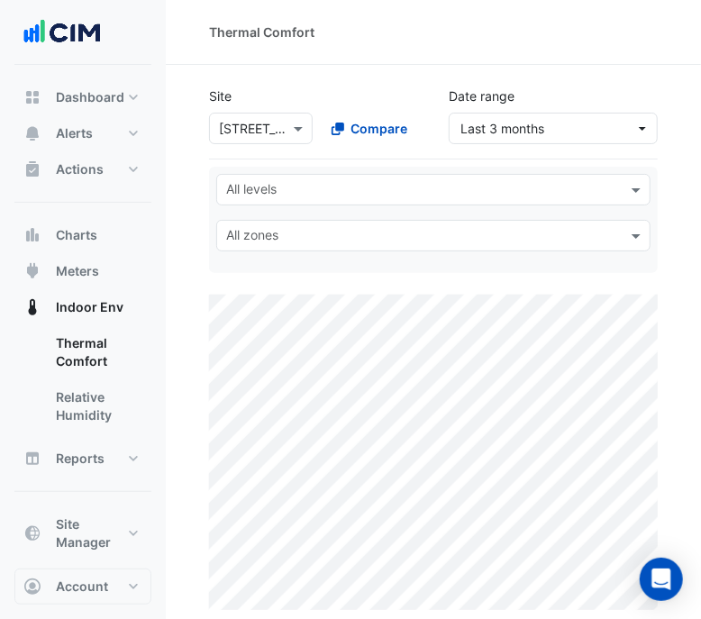
click at [325, 188] on input "text" at bounding box center [423, 191] width 394 height 19
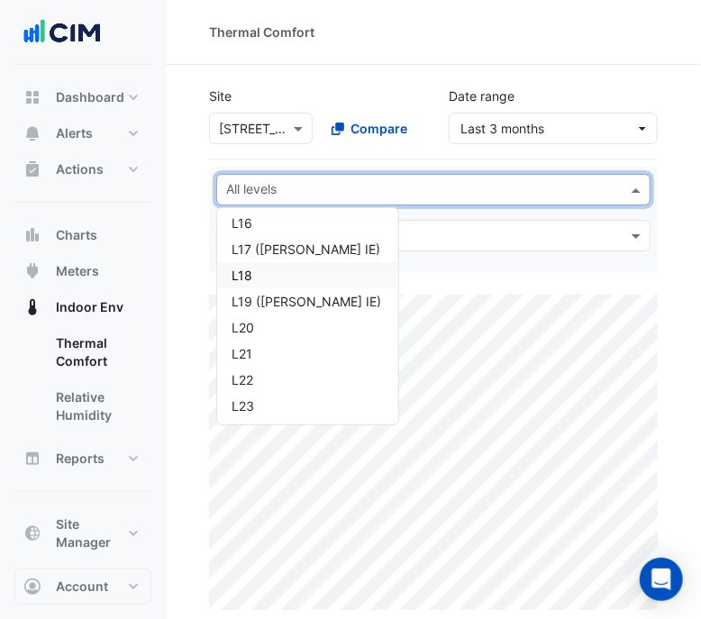
scroll to position [338, 0]
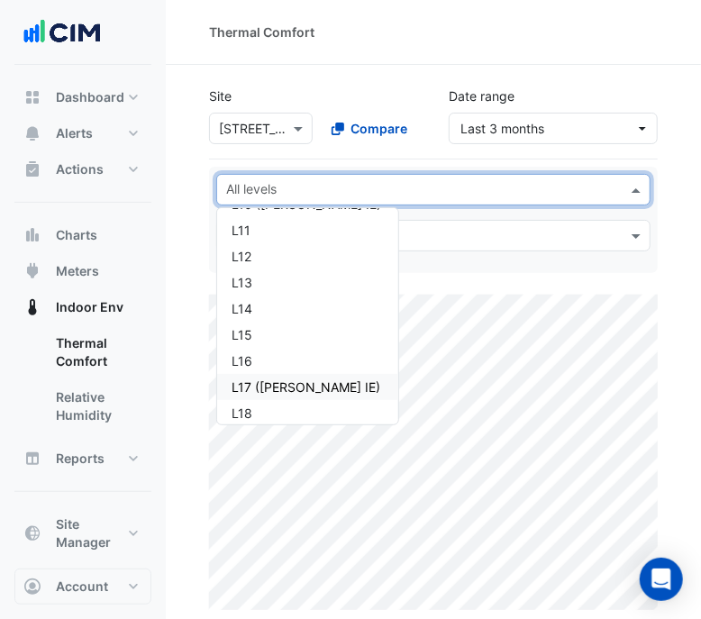
click at [311, 389] on div "L17 ([PERSON_NAME] IE)" at bounding box center [308, 387] width 152 height 19
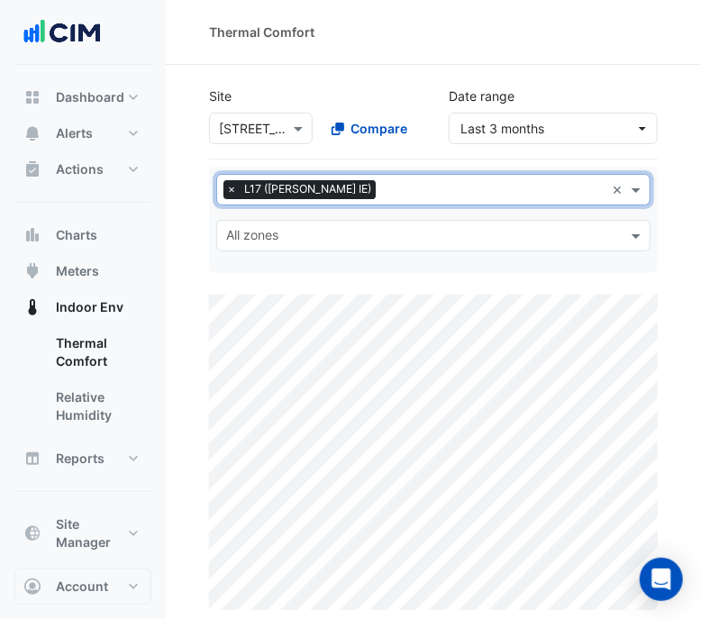
click at [467, 243] on input "text" at bounding box center [423, 237] width 394 height 19
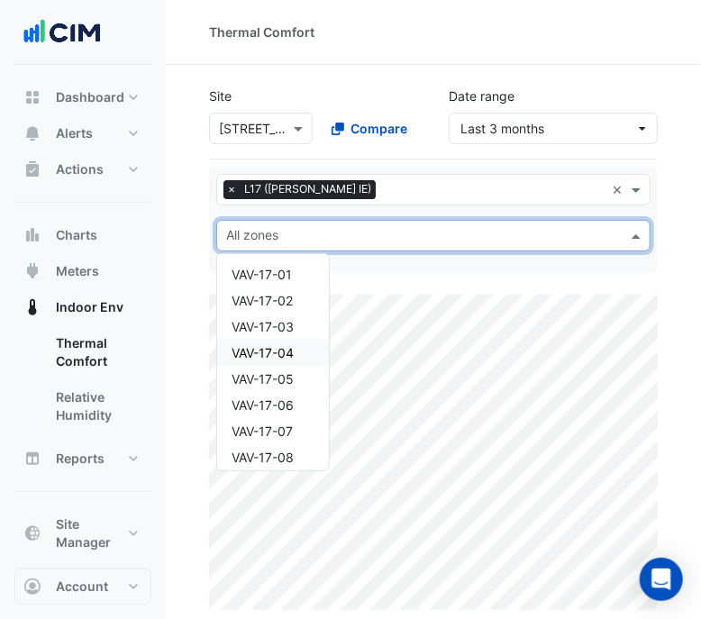
click at [358, 60] on div "Thermal Comfort" at bounding box center [434, 32] width 536 height 65
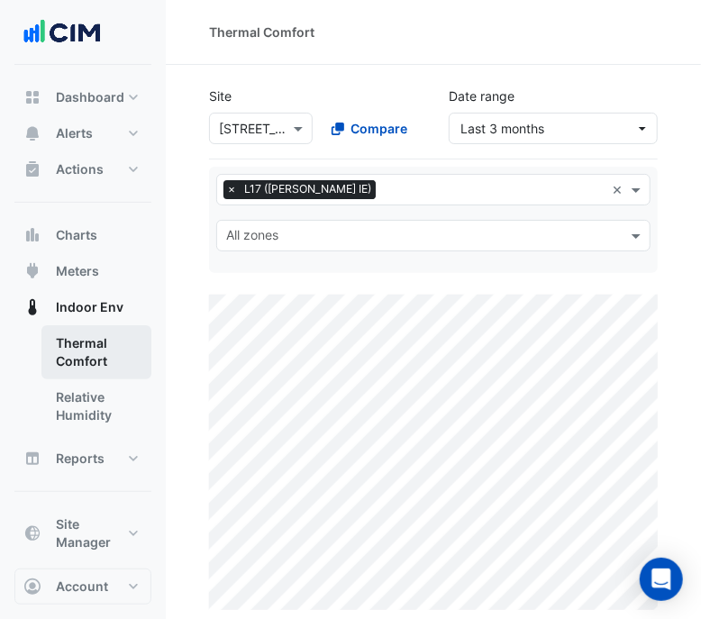
click at [113, 330] on link "Thermal Comfort" at bounding box center [96, 352] width 110 height 54
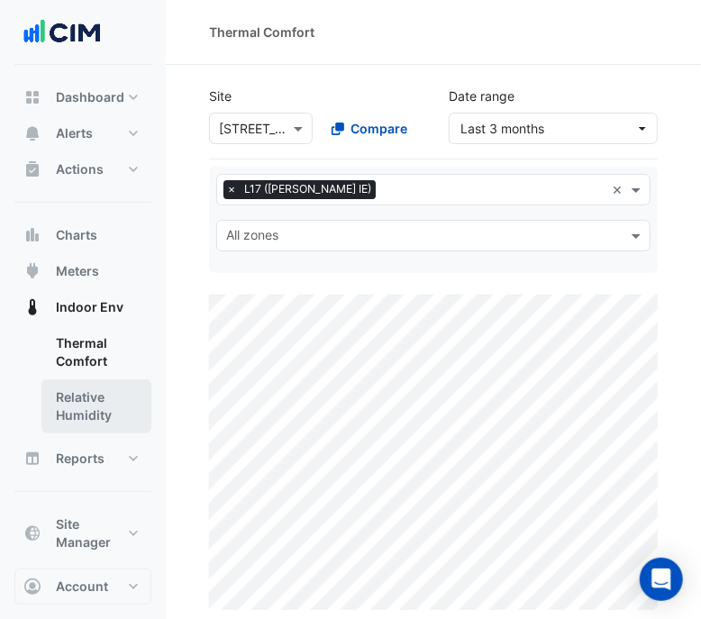
click at [127, 416] on link "Relative Humidity" at bounding box center [96, 407] width 110 height 54
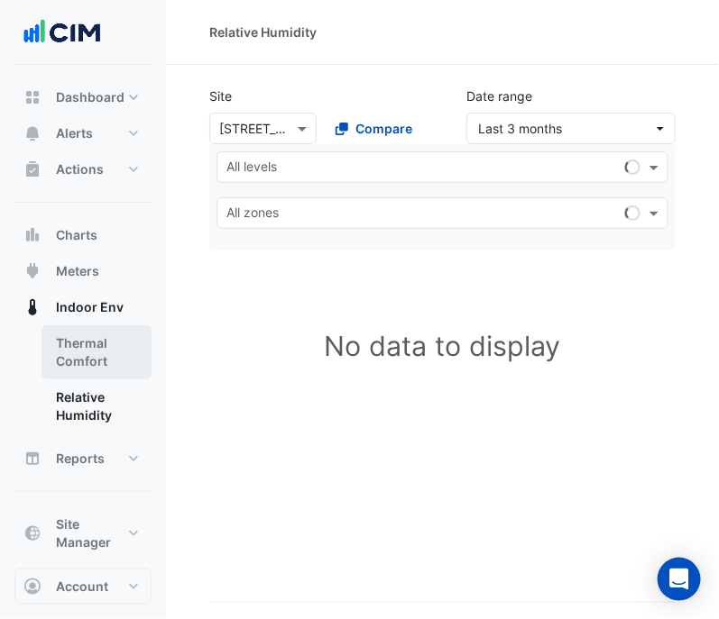
click at [103, 358] on link "Thermal Comfort" at bounding box center [96, 352] width 110 height 54
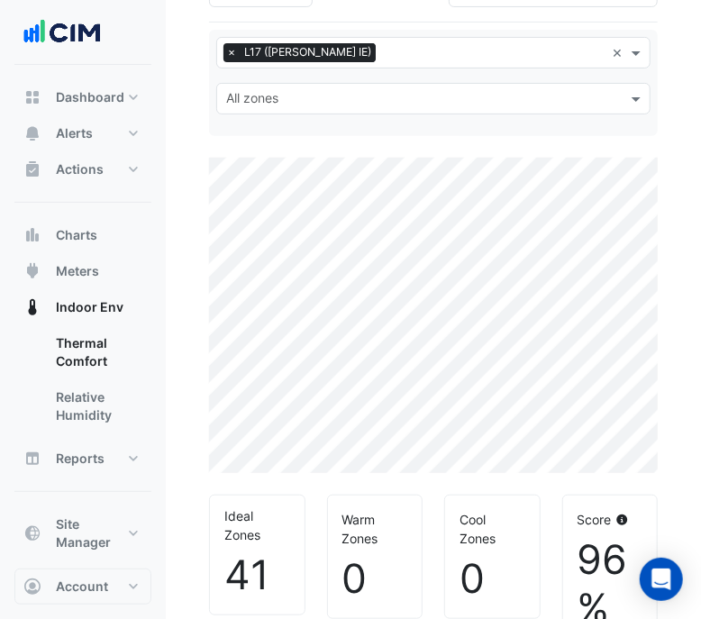
scroll to position [104, 0]
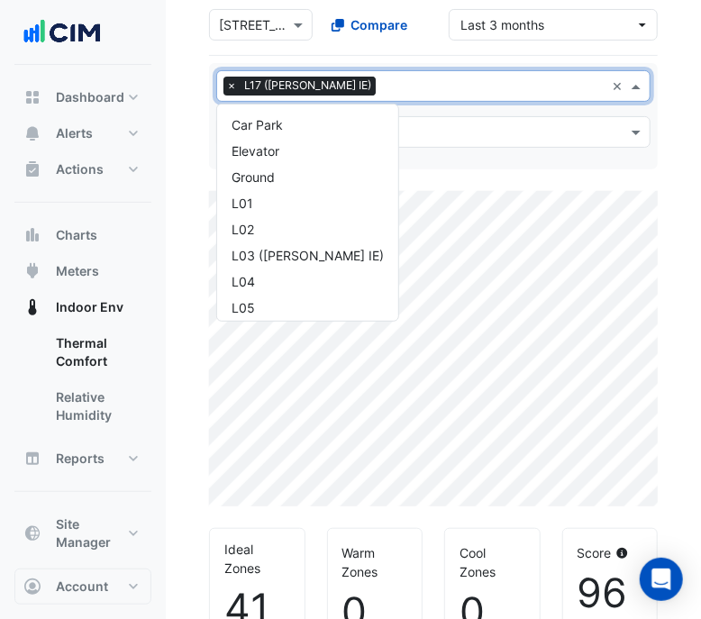
click at [410, 90] on input "text" at bounding box center [494, 87] width 222 height 19
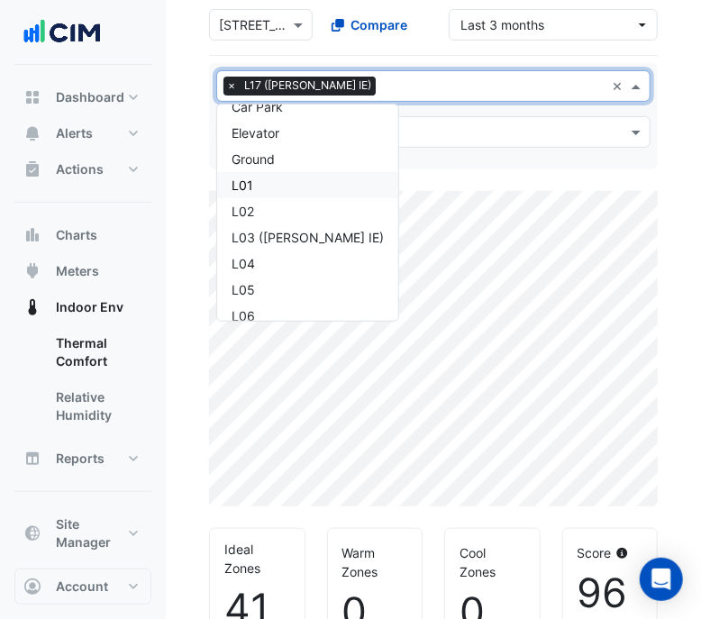
scroll to position [0, 0]
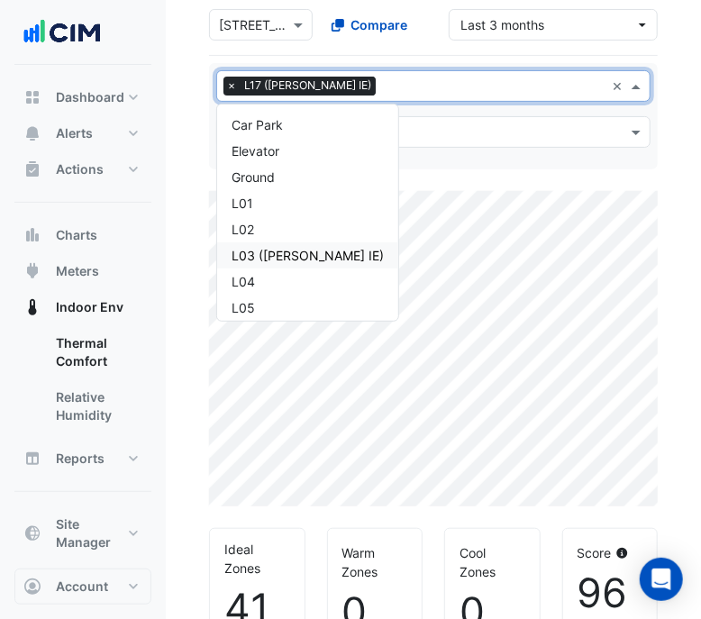
click at [307, 256] on div "L03 ([PERSON_NAME] IE)" at bounding box center [308, 255] width 152 height 19
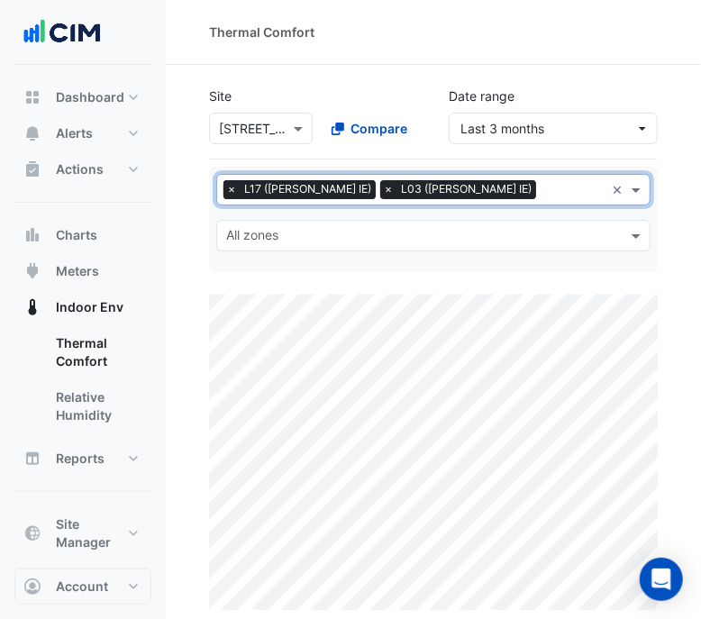
click at [230, 190] on span "×" at bounding box center [232, 189] width 16 height 18
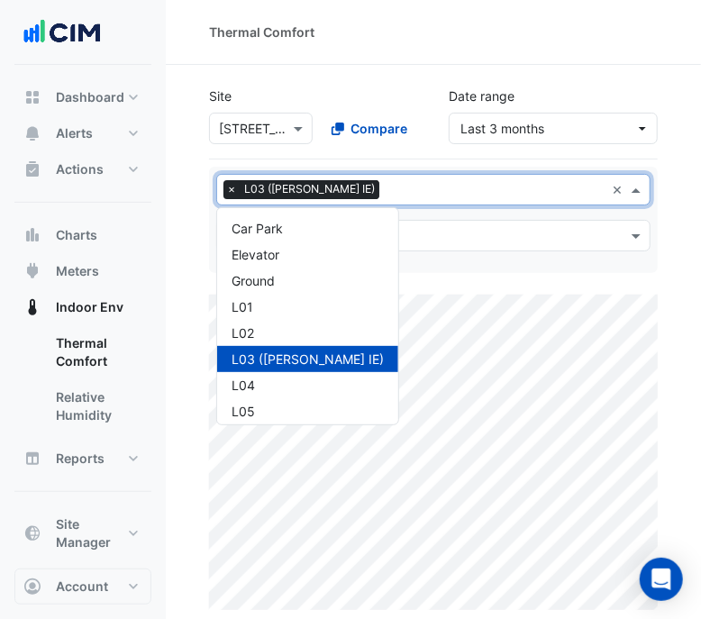
click at [626, 191] on span at bounding box center [638, 189] width 23 height 19
click at [290, 330] on div "L02" at bounding box center [308, 333] width 152 height 19
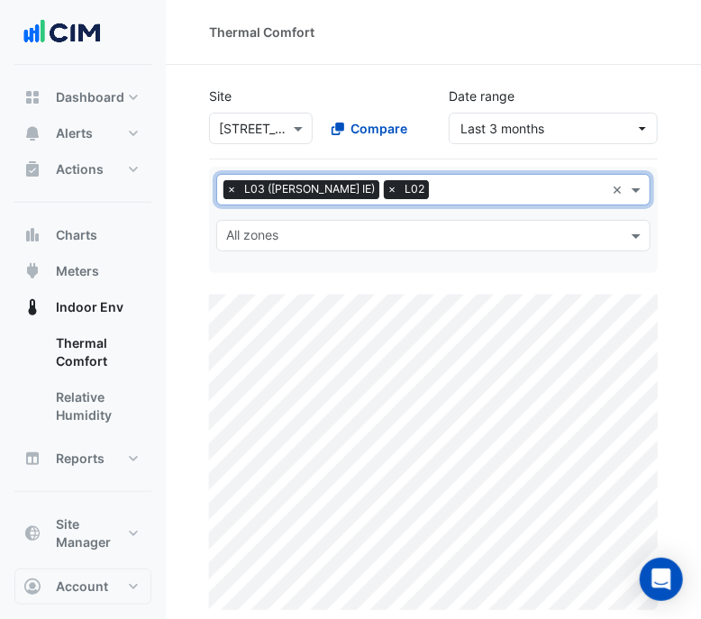
click at [224, 186] on span "×" at bounding box center [232, 189] width 16 height 18
click at [289, 124] on span at bounding box center [300, 128] width 23 height 19
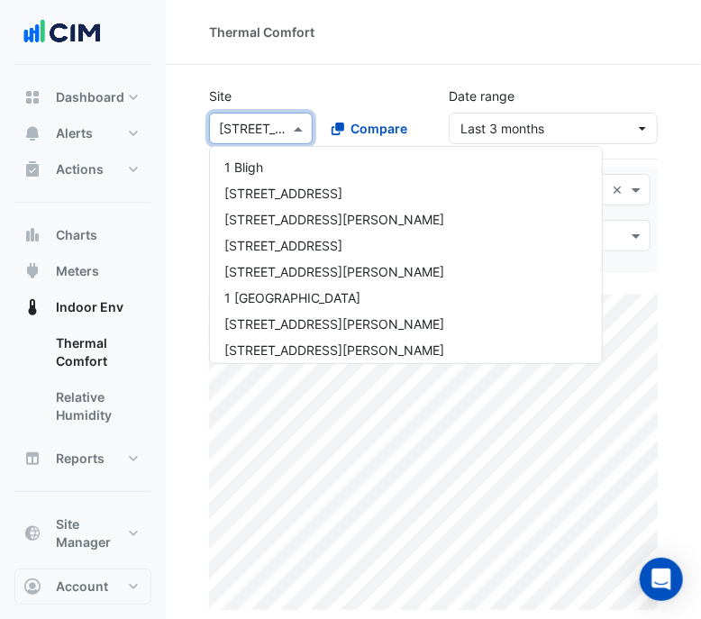
scroll to position [947, 0]
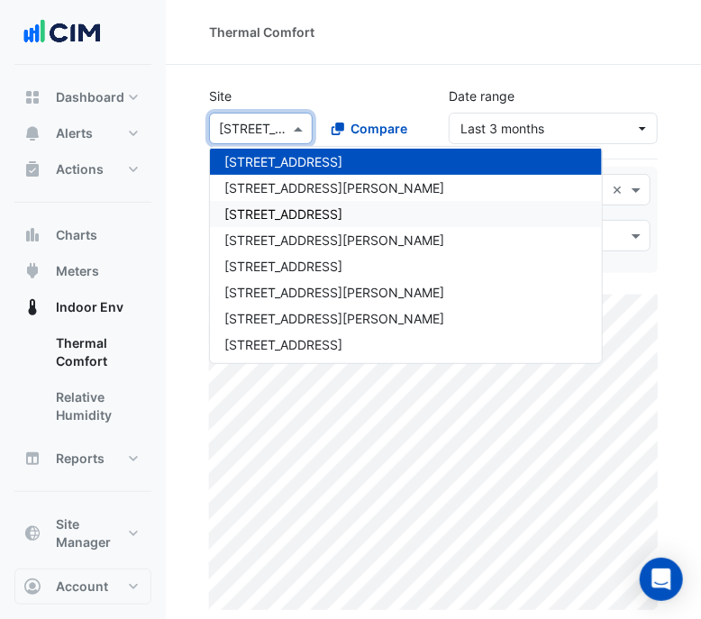
click at [303, 206] on span "[STREET_ADDRESS]" at bounding box center [283, 213] width 118 height 15
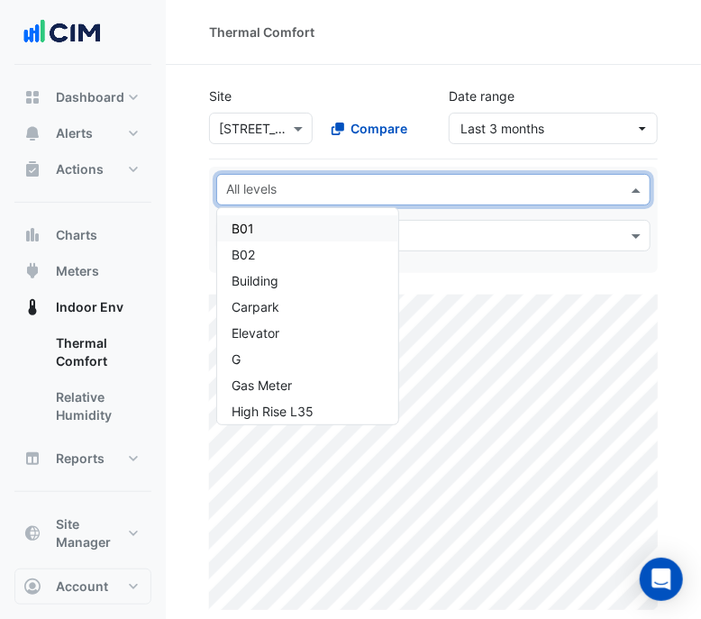
click at [330, 187] on input "text" at bounding box center [423, 191] width 394 height 19
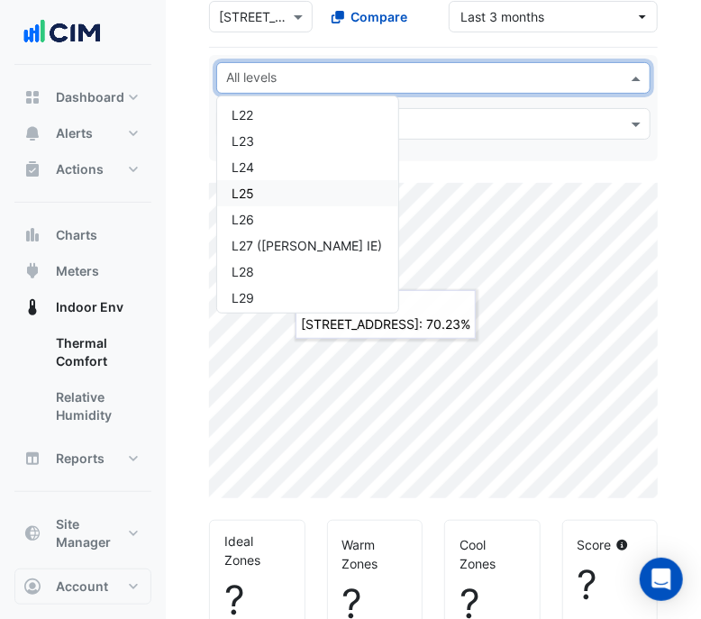
scroll to position [788, 0]
click at [275, 214] on div "L27 (NABERS IE)" at bounding box center [308, 217] width 152 height 19
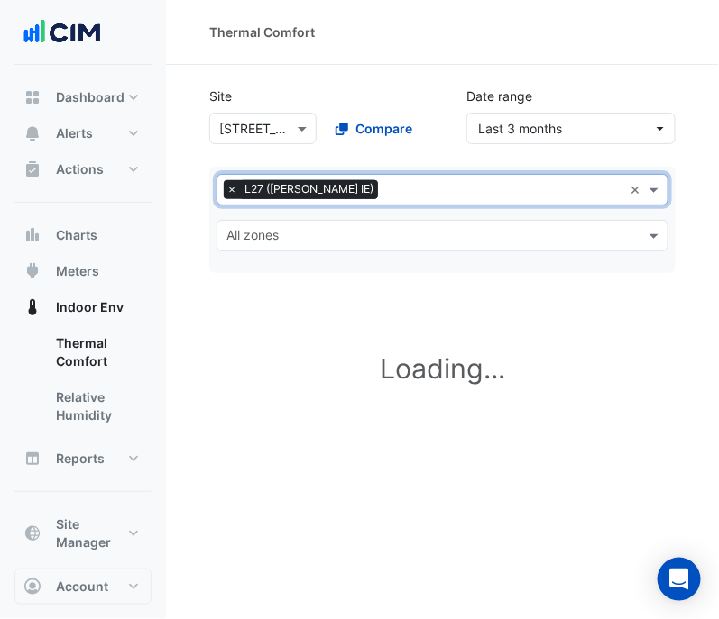
click at [229, 180] on span "×" at bounding box center [232, 189] width 16 height 18
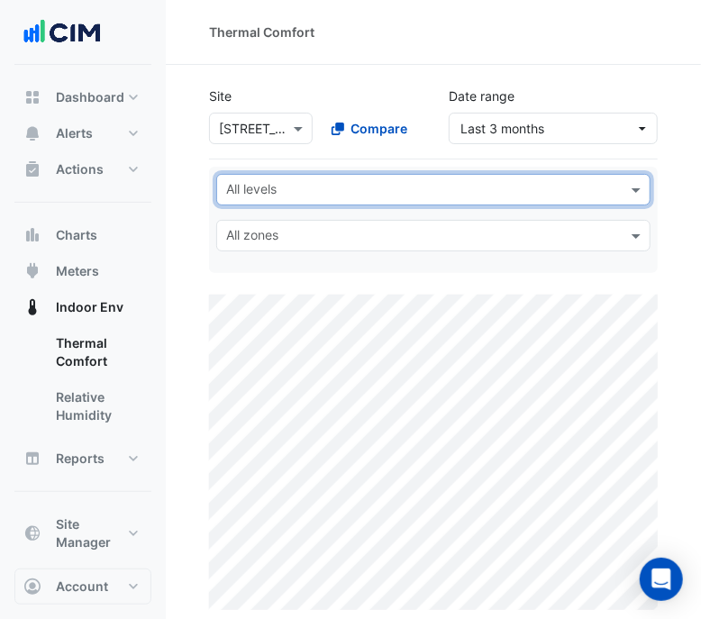
click at [563, 182] on input "text" at bounding box center [423, 191] width 394 height 19
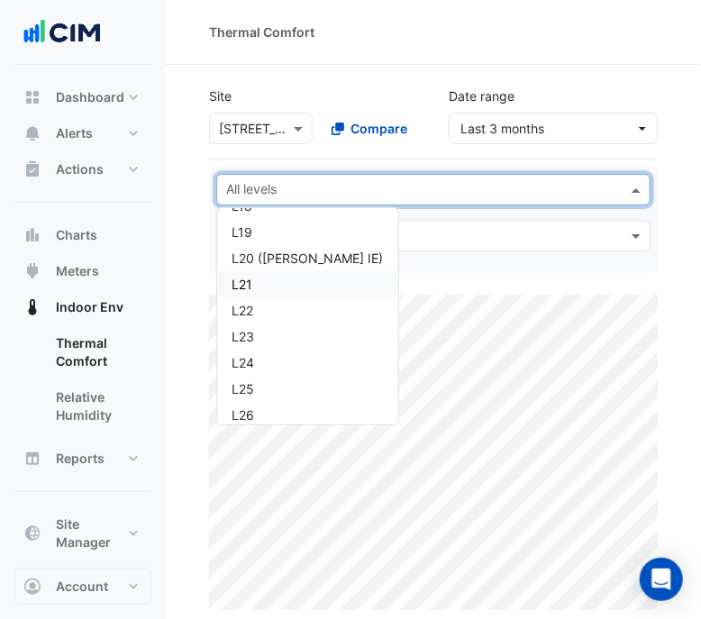
scroll to position [563, 0]
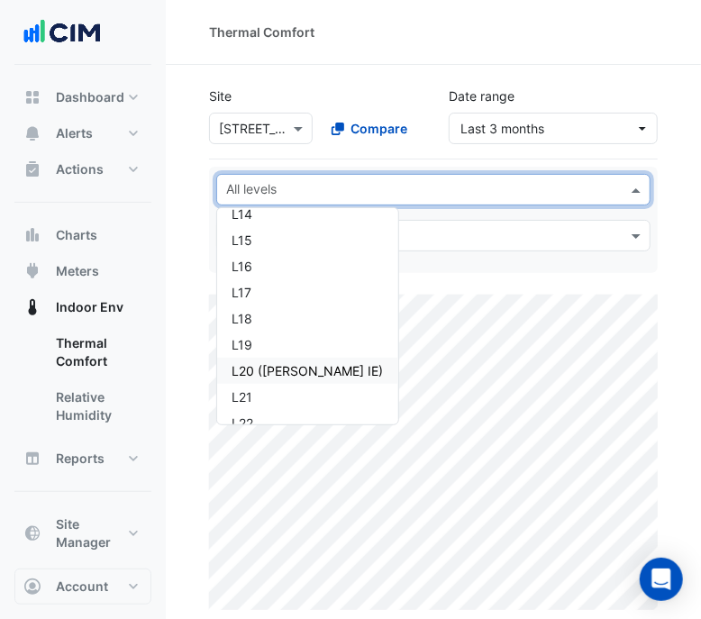
click at [309, 362] on div "L20 (NABERS IE)" at bounding box center [308, 371] width 152 height 19
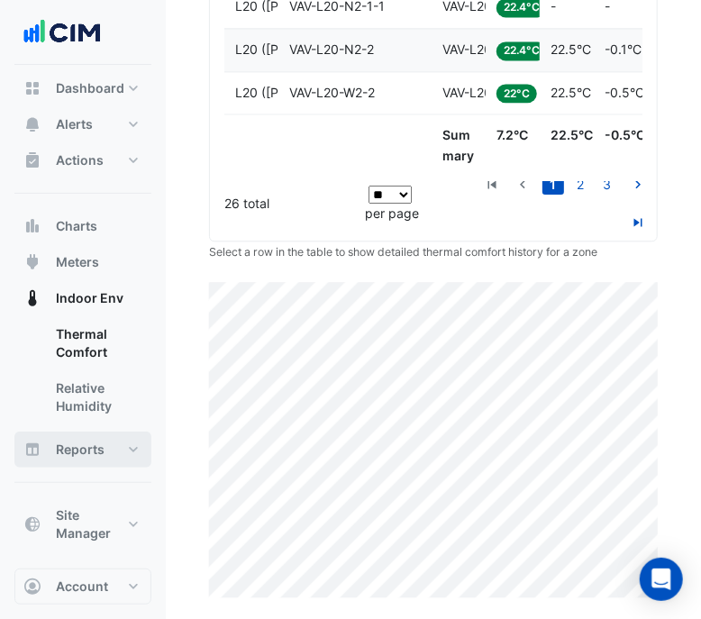
scroll to position [12, 0]
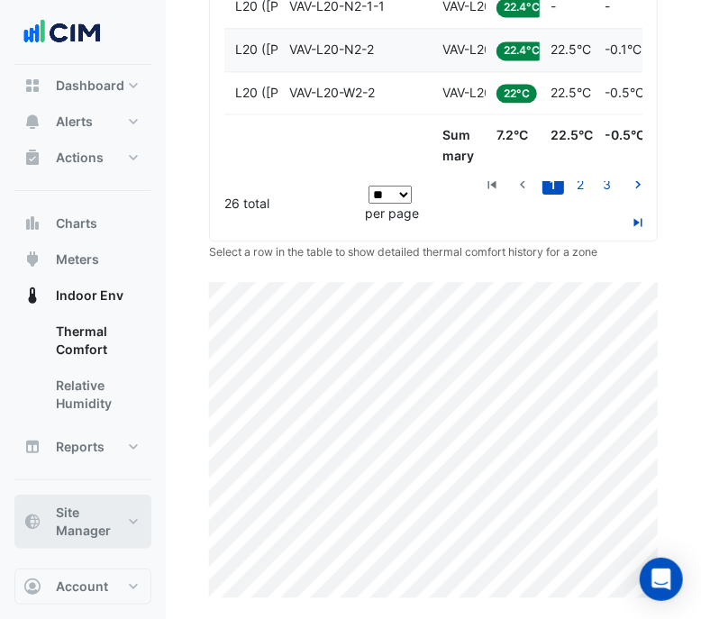
click at [114, 525] on span "Site Manager" at bounding box center [90, 522] width 69 height 36
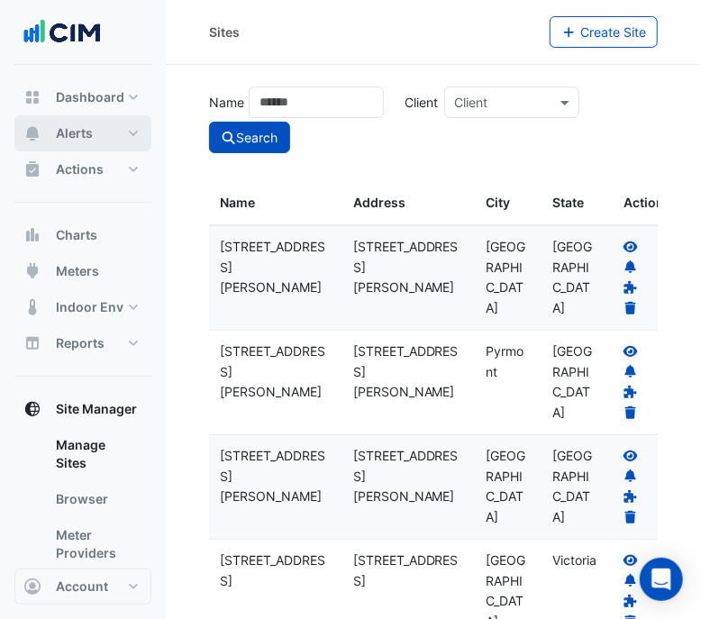
click at [142, 128] on button "Alerts" at bounding box center [82, 133] width 137 height 36
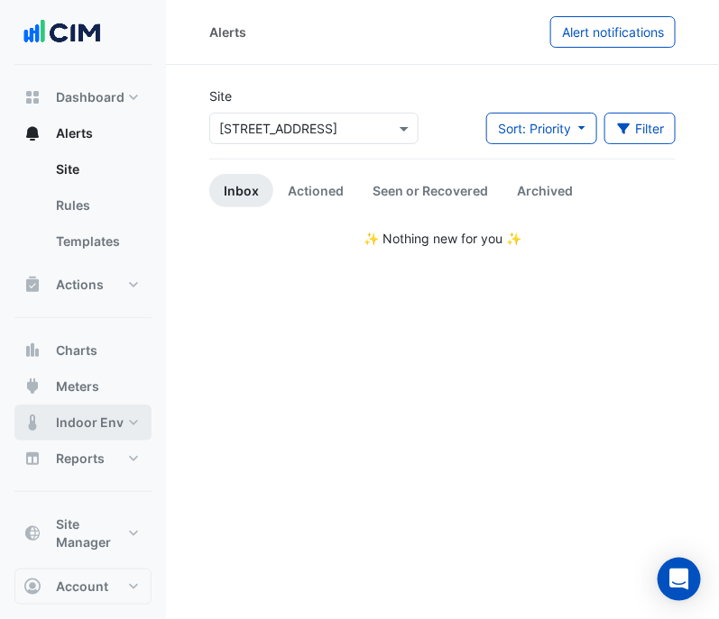
click at [117, 427] on span "Indoor Env" at bounding box center [90, 423] width 68 height 18
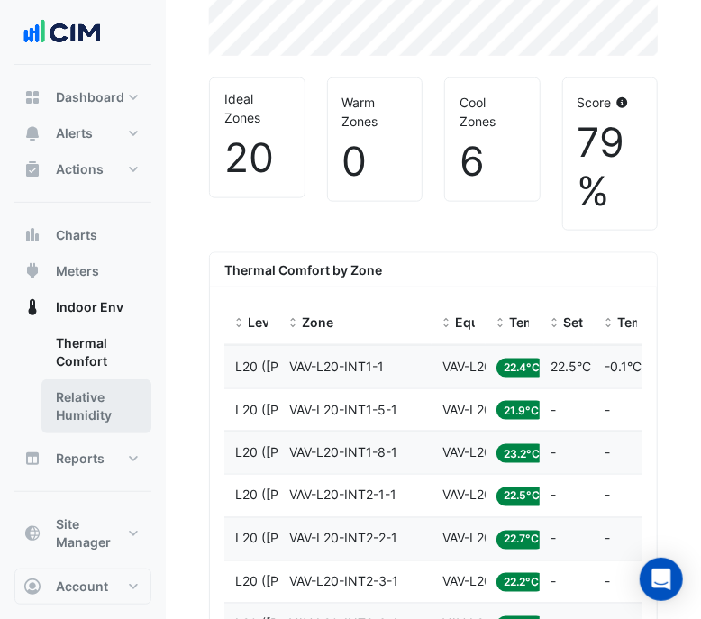
scroll to position [12, 0]
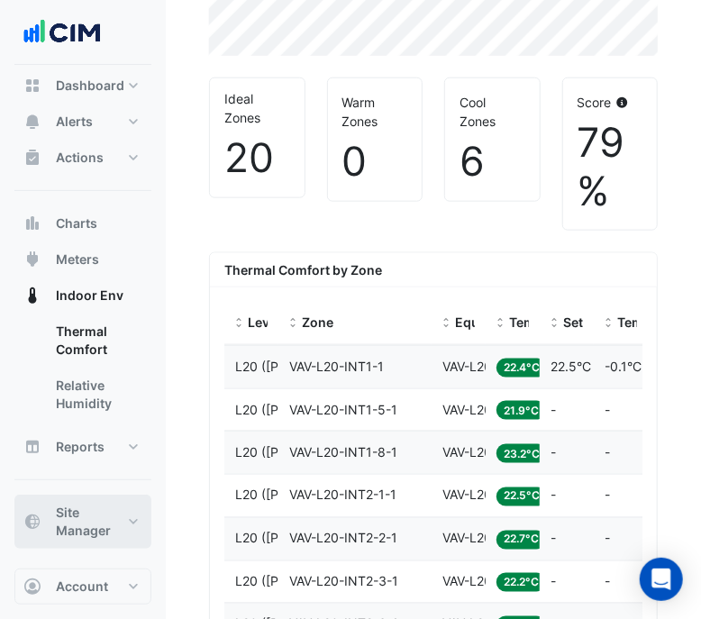
click at [120, 507] on span "Site Manager" at bounding box center [90, 522] width 69 height 36
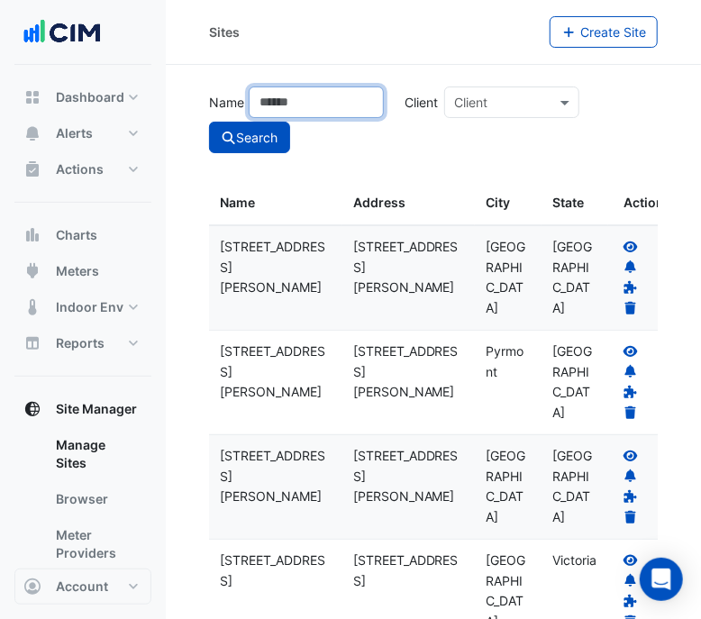
click at [321, 100] on input "Name" at bounding box center [316, 103] width 135 height 32
type input "***"
click at [227, 142] on icon "submit" at bounding box center [229, 138] width 16 height 13
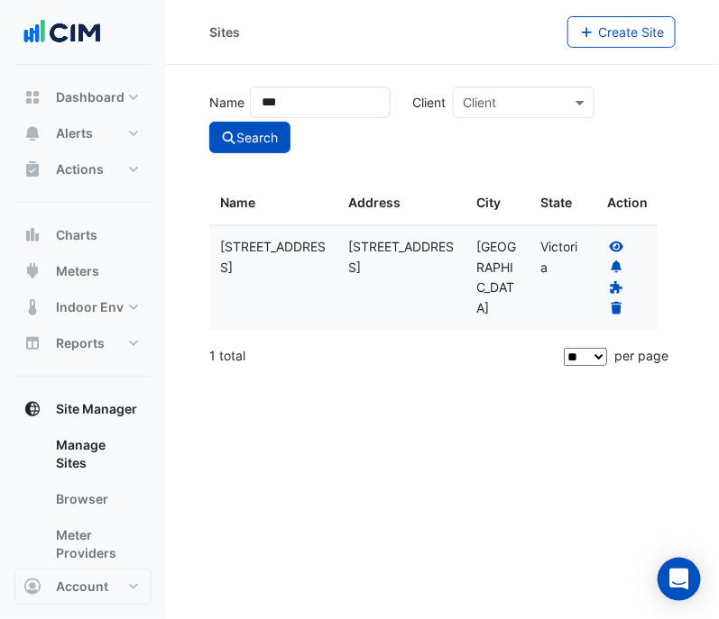
click at [618, 237] on div at bounding box center [626, 278] width 42 height 82
click at [613, 250] on icon at bounding box center [616, 246] width 14 height 11
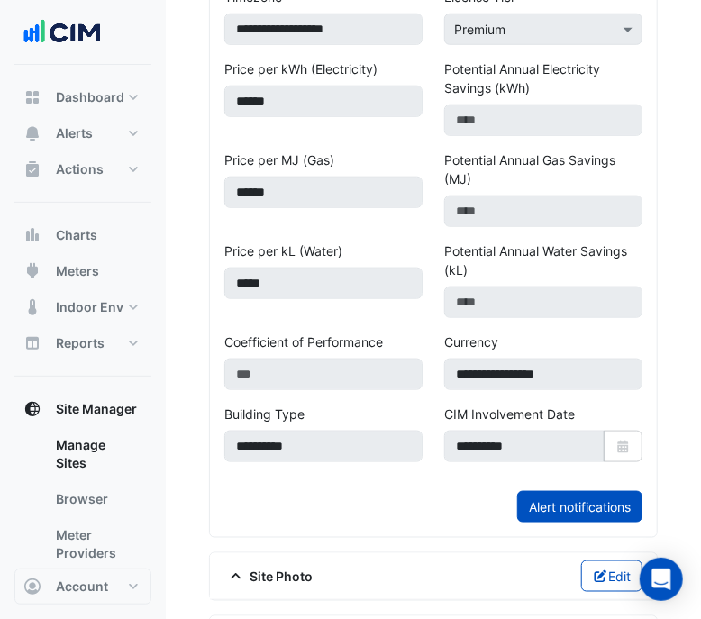
scroll to position [976, 0]
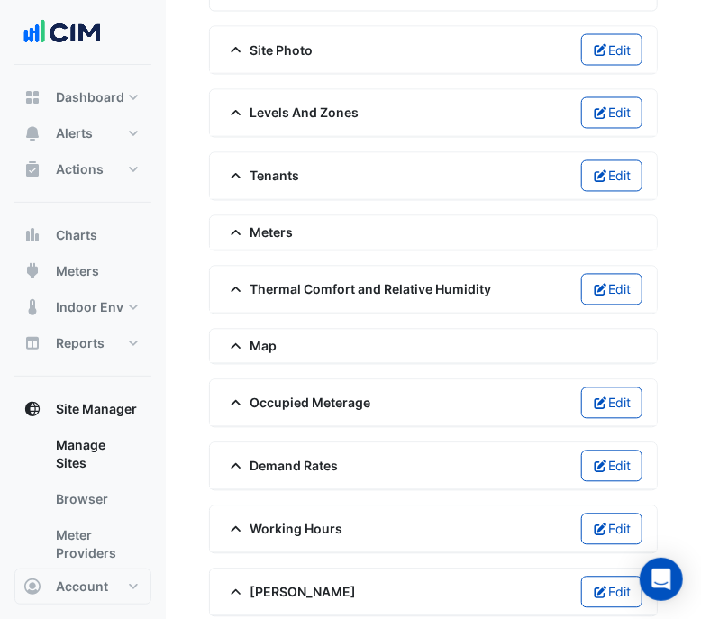
click at [412, 280] on span "Thermal Comfort and Relative Humidity" at bounding box center [358, 289] width 268 height 19
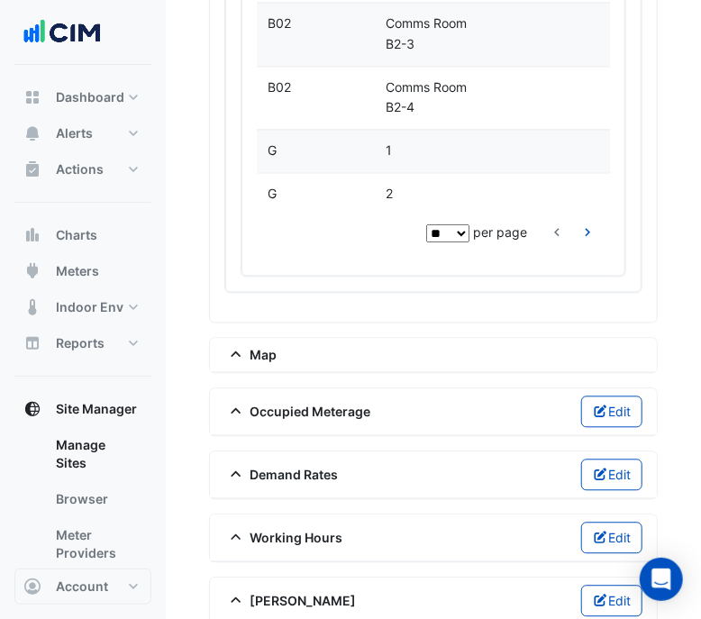
scroll to position [5130, 0]
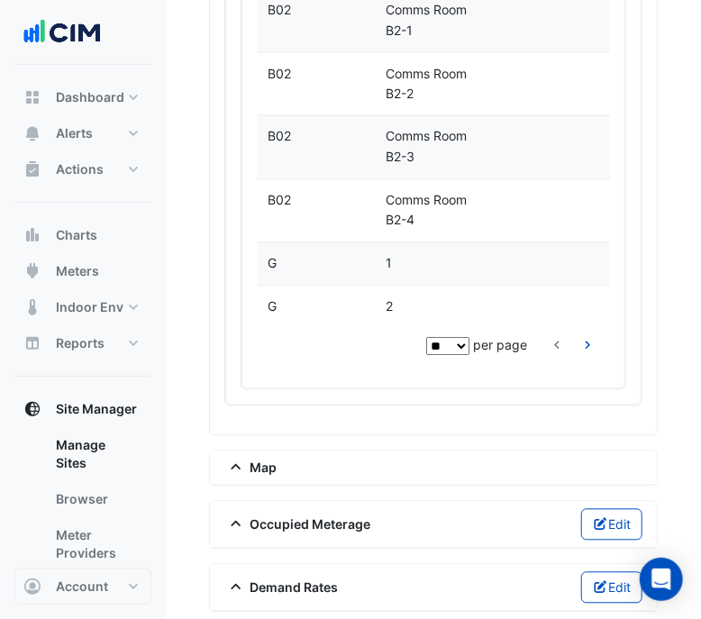
click at [435, 338] on select "** ** ** ***" at bounding box center [447, 347] width 43 height 18
select select "***"
click at [426, 356] on select "** ** ** ***" at bounding box center [447, 347] width 43 height 18
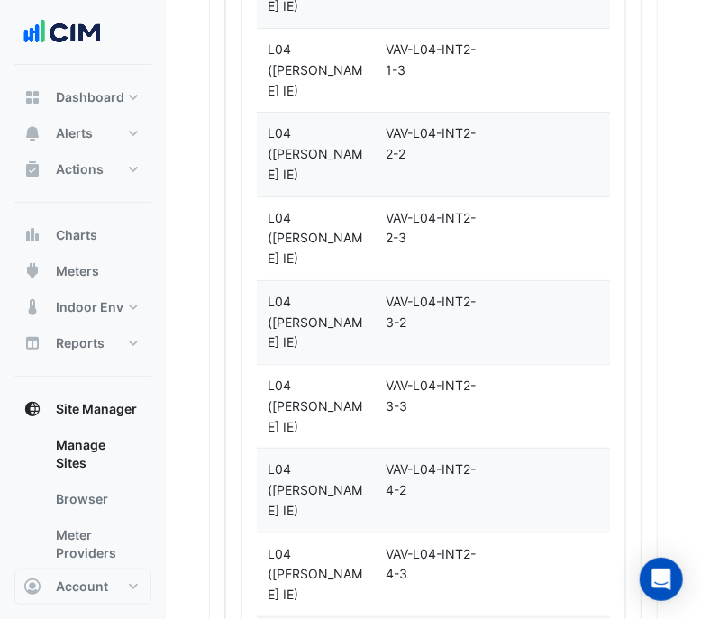
scroll to position [10721, 0]
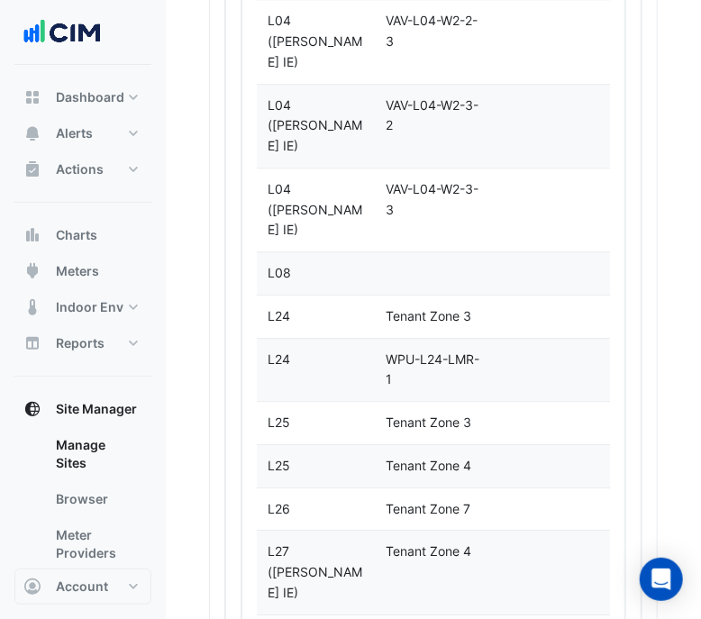
scroll to position [5697, 0]
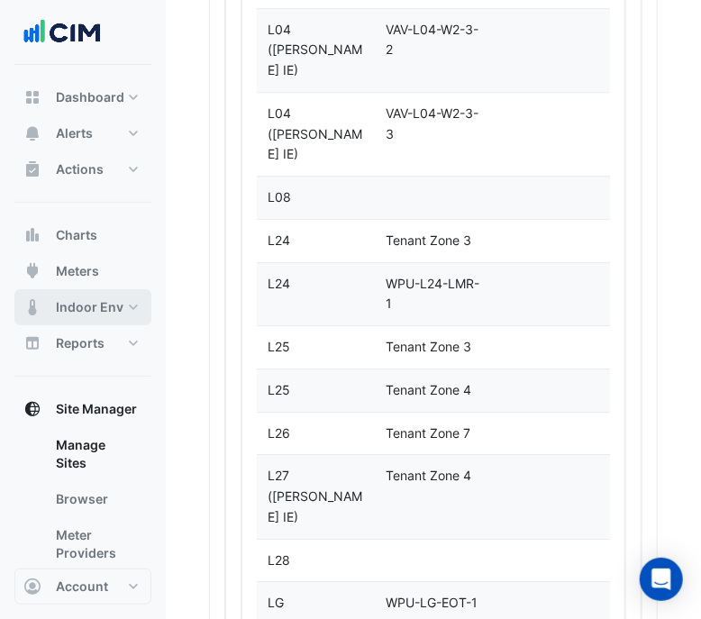
click at [111, 306] on span "Indoor Env" at bounding box center [90, 307] width 68 height 18
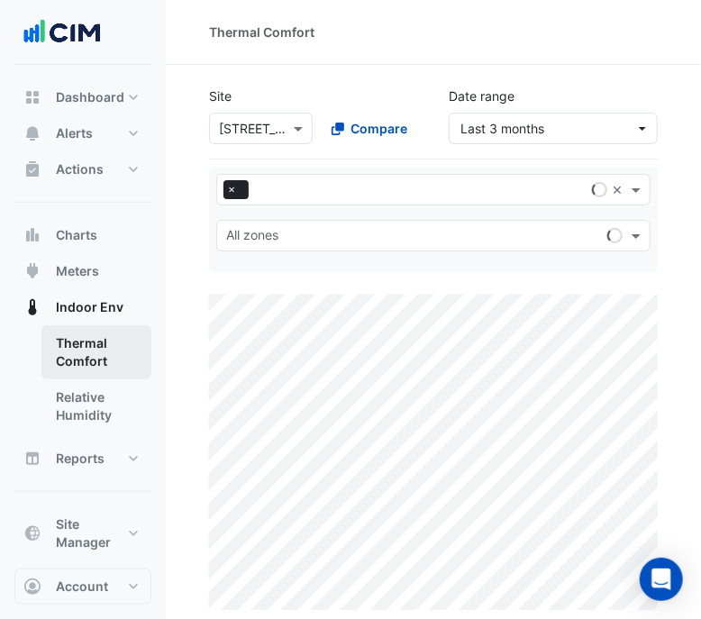
click at [118, 349] on link "Thermal Comfort" at bounding box center [96, 352] width 110 height 54
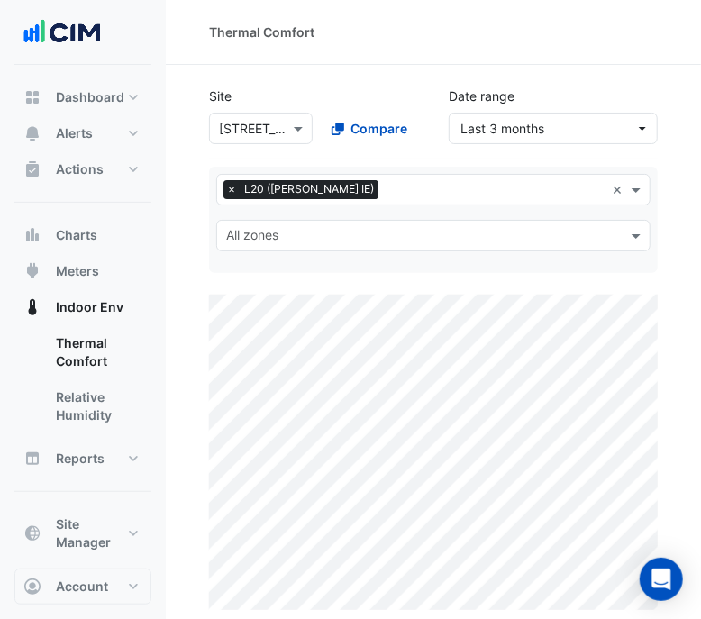
select select "***"
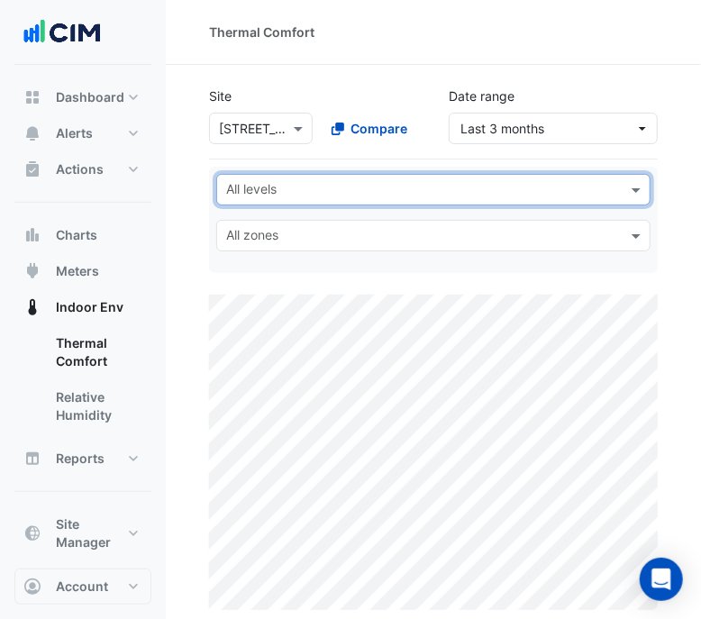
type input "*"
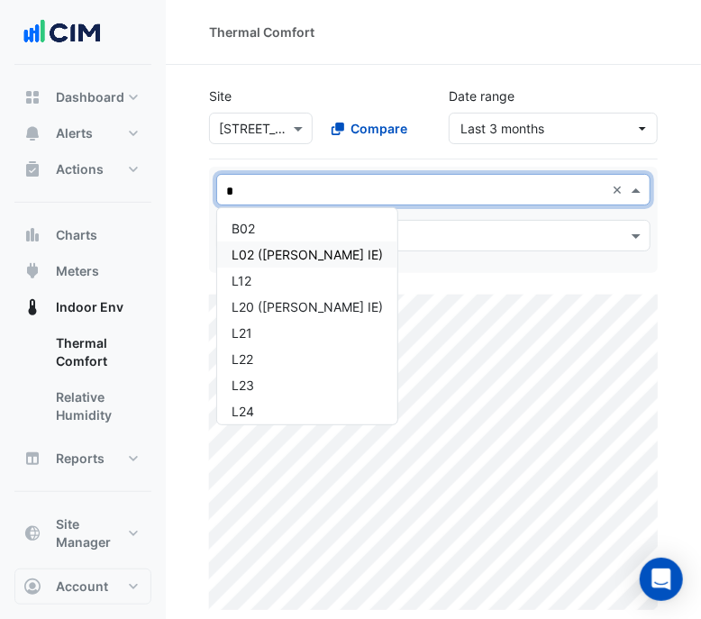
click at [316, 254] on div "L02 (NABERS IE)" at bounding box center [307, 254] width 151 height 19
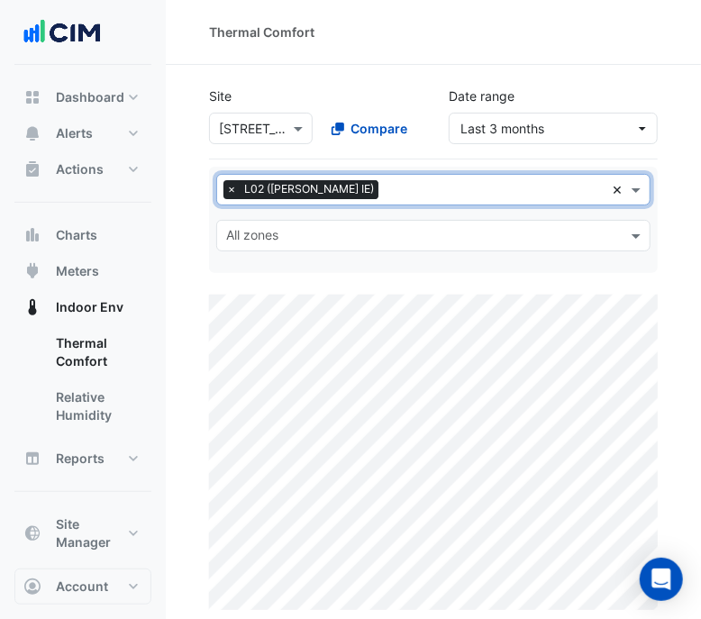
click at [613, 187] on div "All levels × L02 (NABERS IE) ×" at bounding box center [433, 190] width 435 height 32
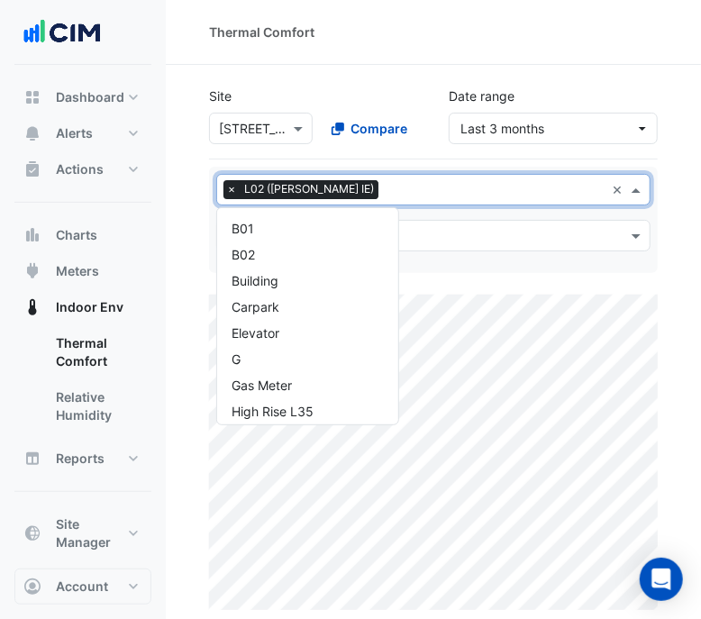
scroll to position [243, 0]
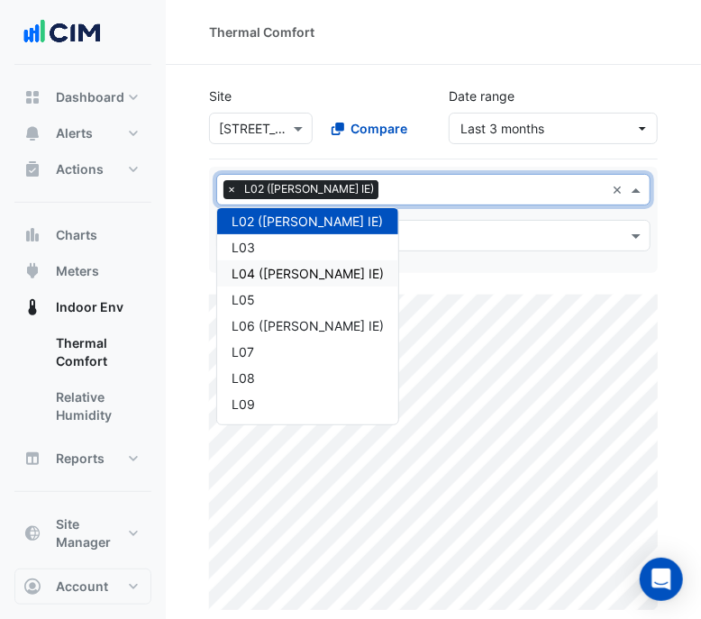
click at [312, 272] on div "L04 (NABERS IE)" at bounding box center [308, 273] width 152 height 19
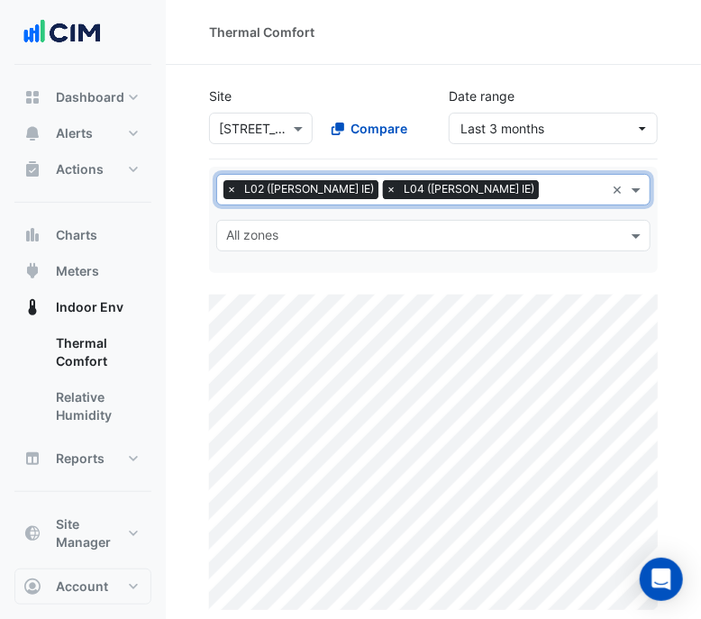
click at [232, 185] on span "×" at bounding box center [232, 189] width 16 height 18
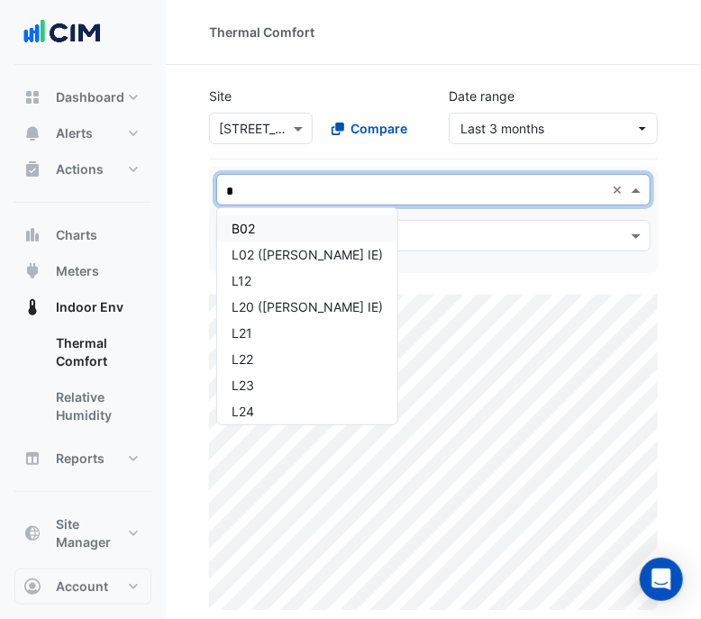
type input "**"
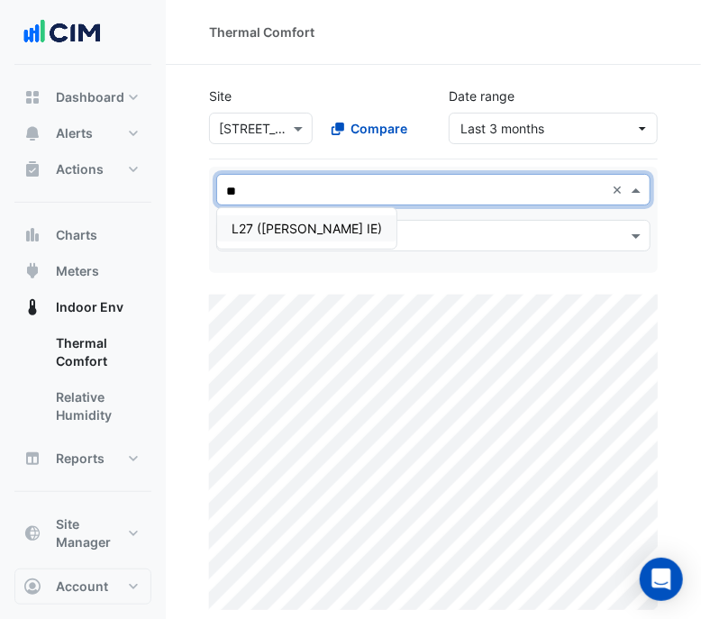
click at [308, 219] on div "L27 (NABERS IE)" at bounding box center [307, 228] width 151 height 19
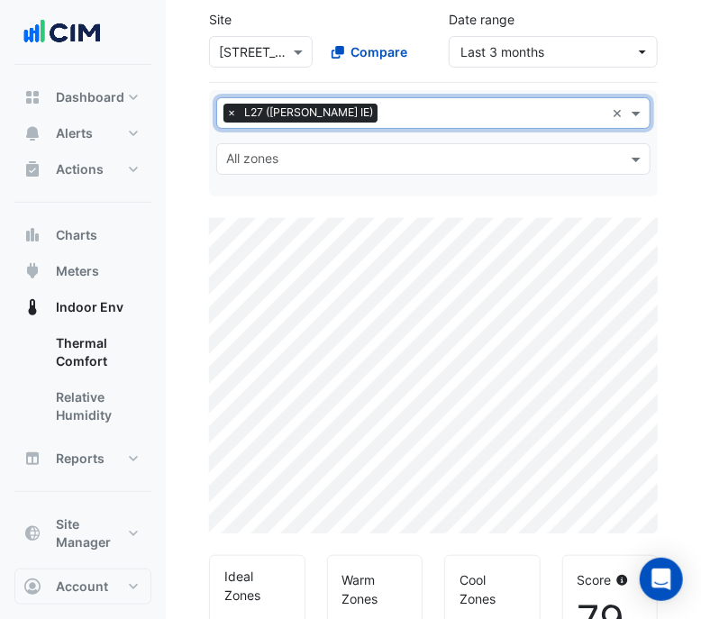
scroll to position [112, 0]
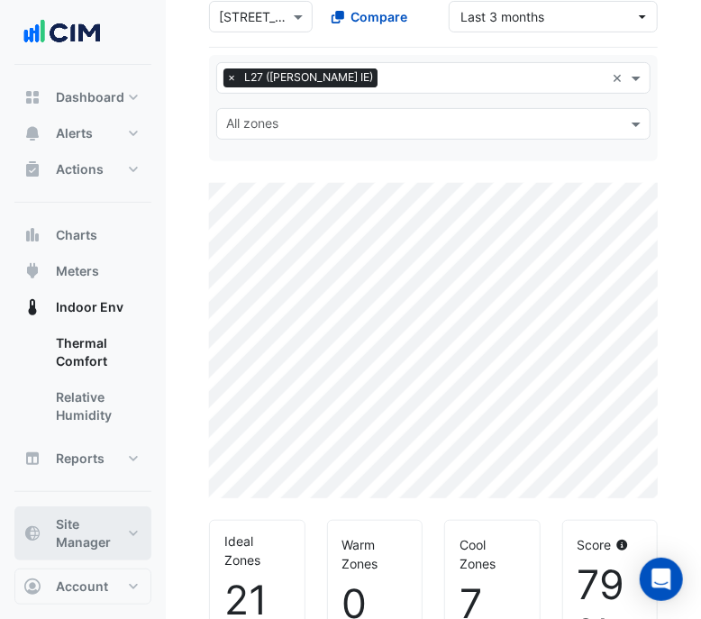
click at [83, 538] on span "Site Manager" at bounding box center [90, 534] width 69 height 36
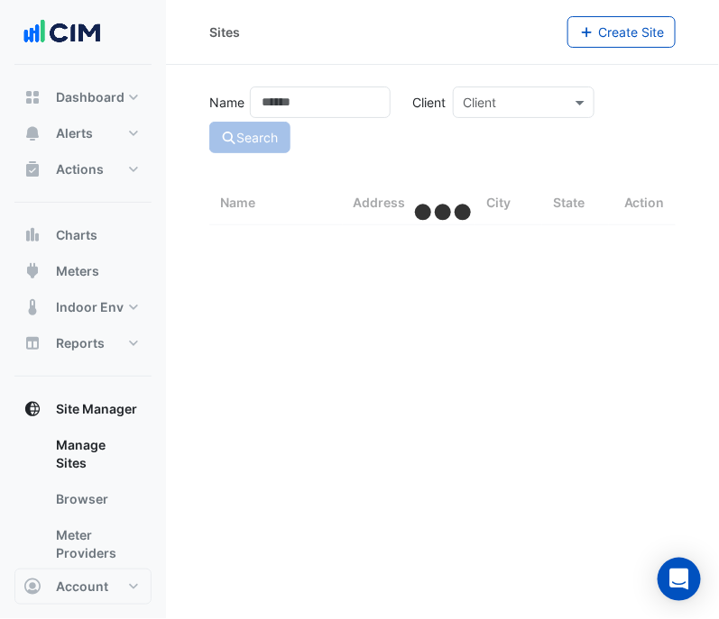
select select "***"
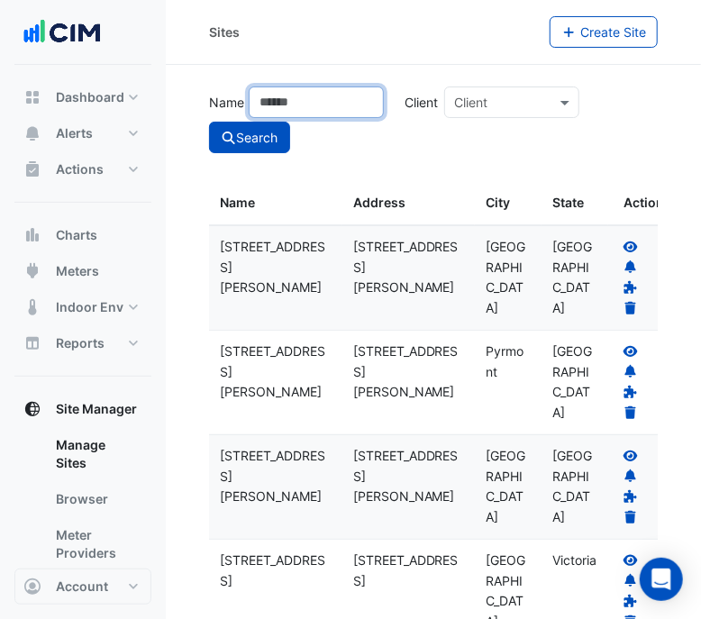
drag, startPoint x: 351, startPoint y: 104, endPoint x: 325, endPoint y: 101, distance: 25.4
click at [341, 110] on input "Name" at bounding box center [316, 103] width 135 height 32
type input "***"
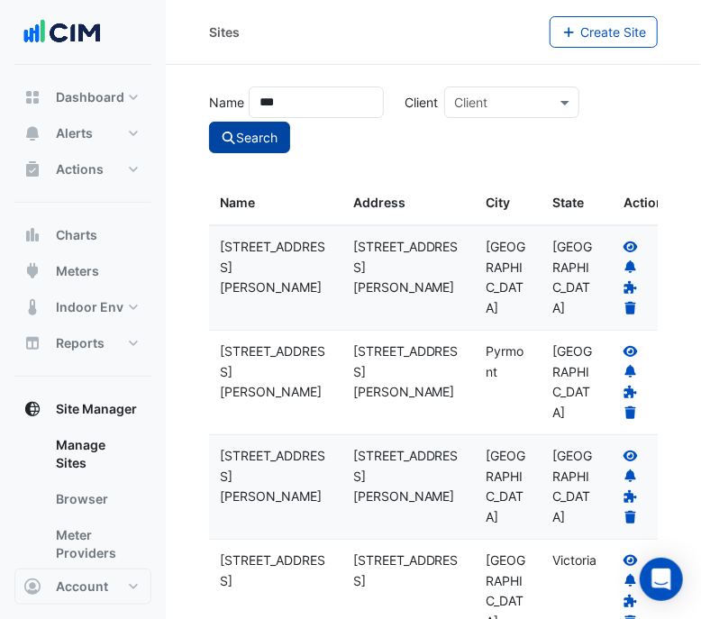
click at [271, 139] on button "Search" at bounding box center [249, 138] width 81 height 32
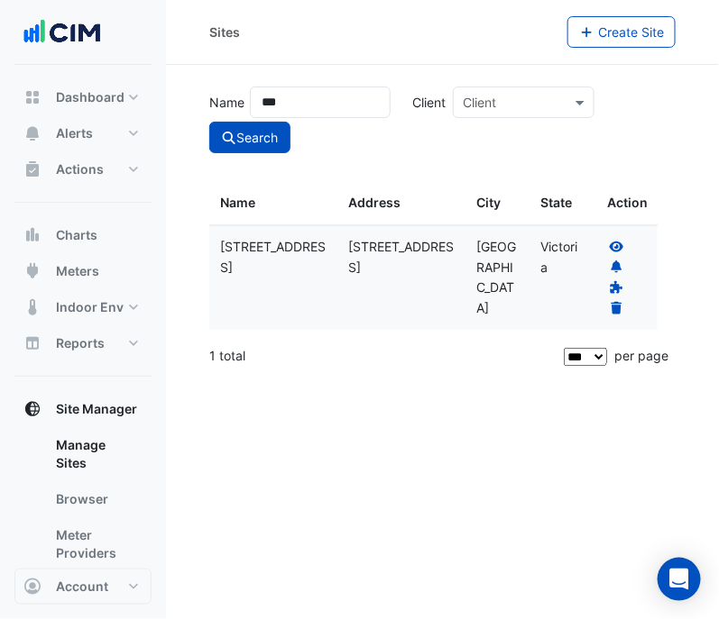
click at [615, 244] on icon at bounding box center [617, 247] width 16 height 13
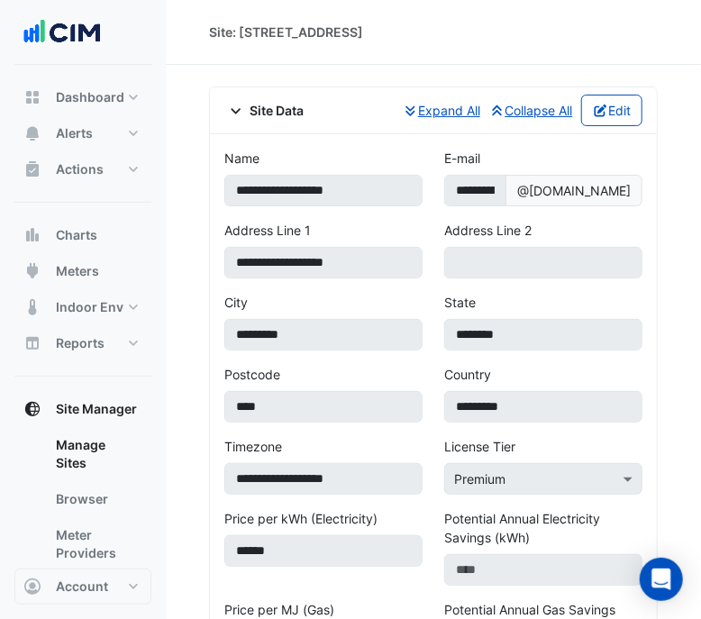
scroll to position [148, 0]
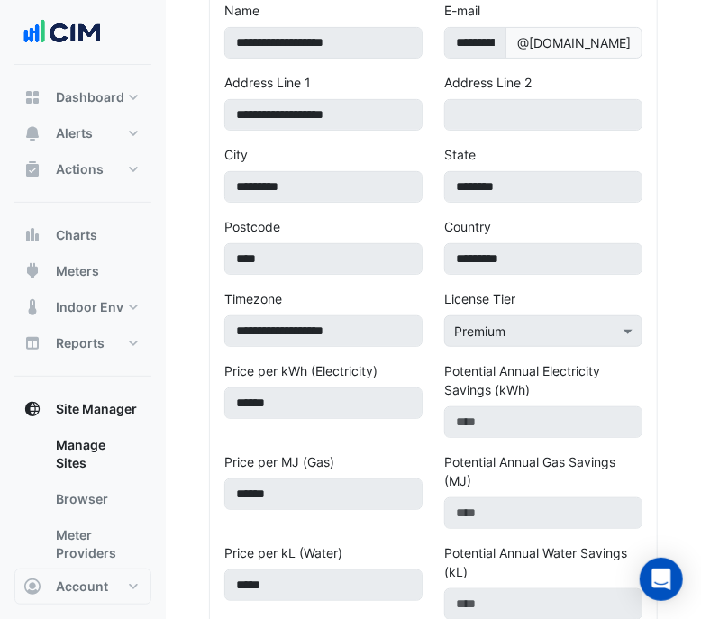
select select "***"
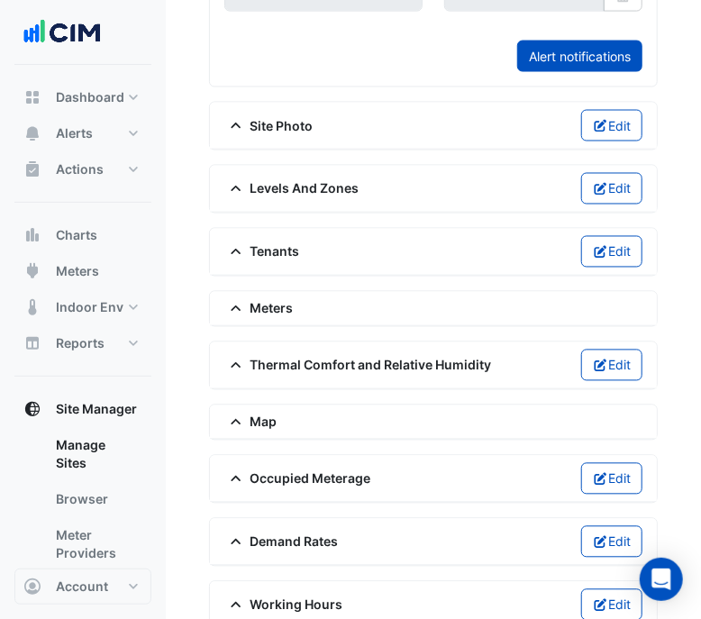
click at [331, 356] on span "Thermal Comfort and Relative Humidity" at bounding box center [358, 365] width 268 height 19
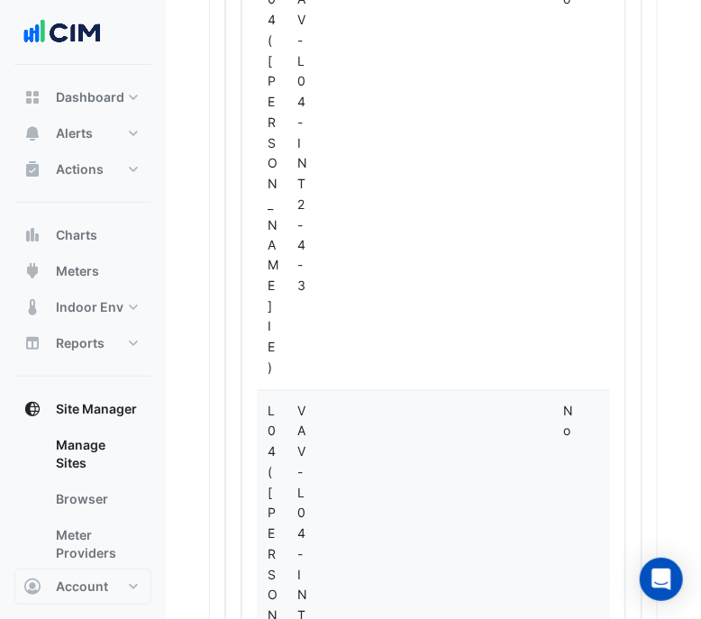
scroll to position [34419, 0]
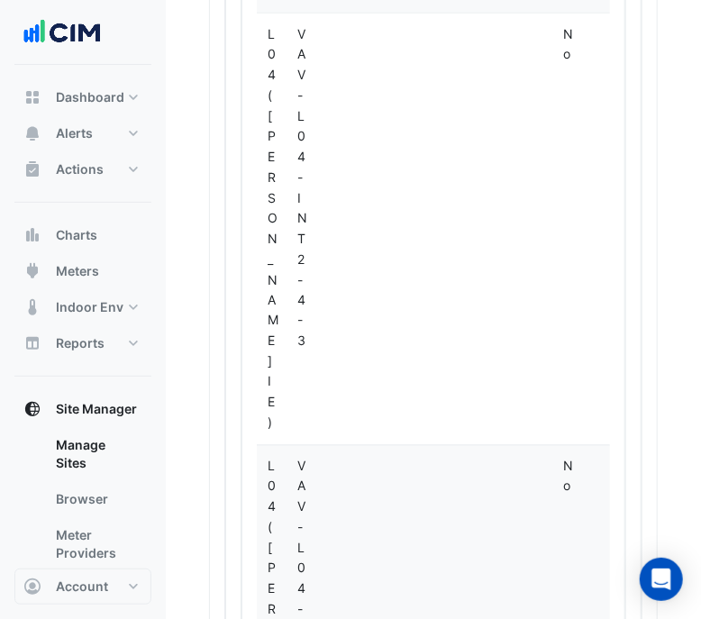
select select "**"
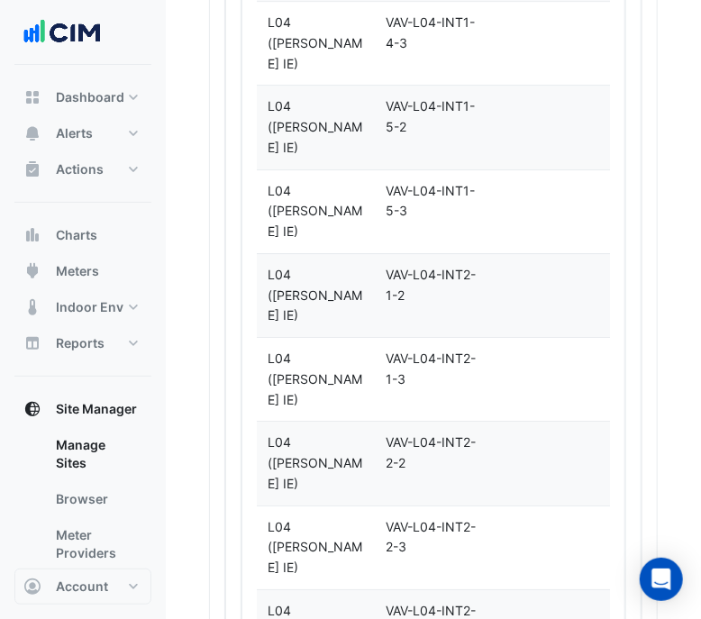
scroll to position [10495, 0]
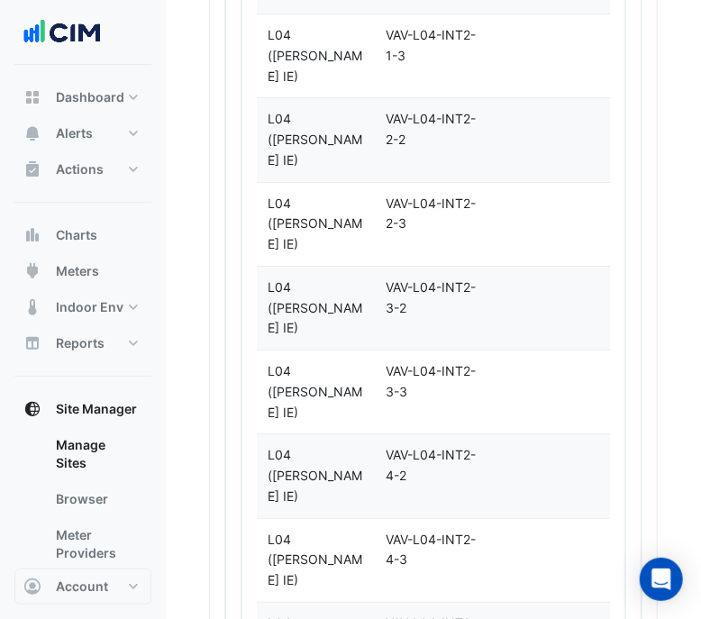
select select "**"
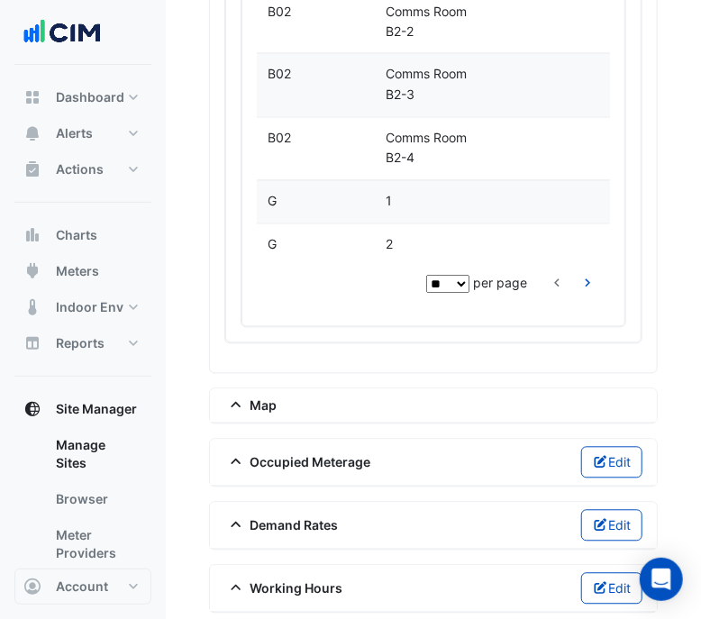
scroll to position [5243, 0]
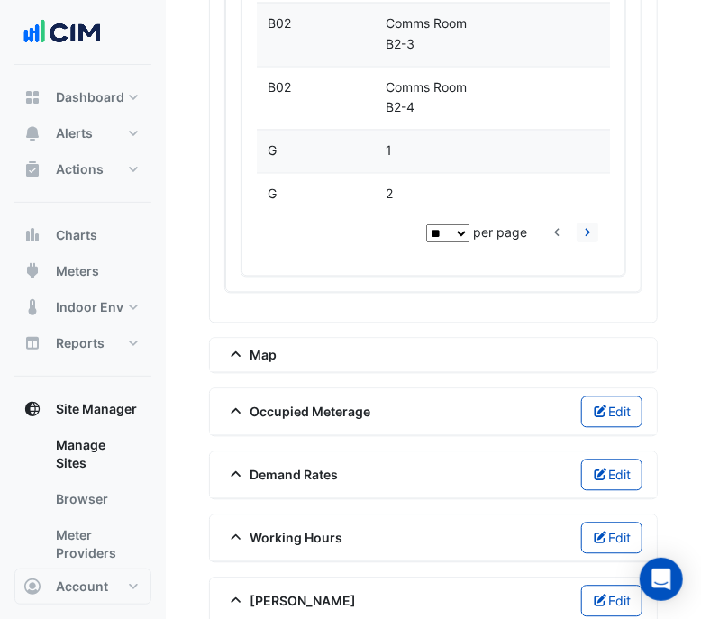
click at [577, 226] on icon "go to next page" at bounding box center [588, 235] width 22 height 19
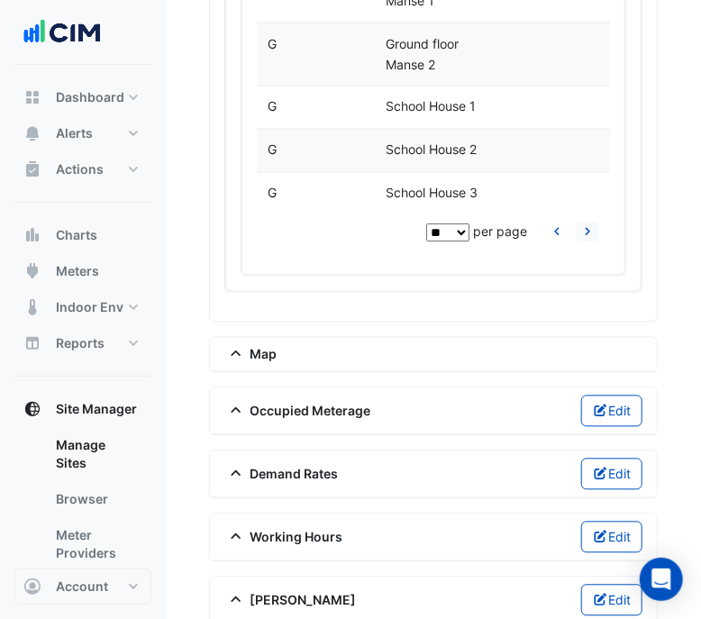
click at [577, 225] on icon "go to next page" at bounding box center [588, 234] width 22 height 19
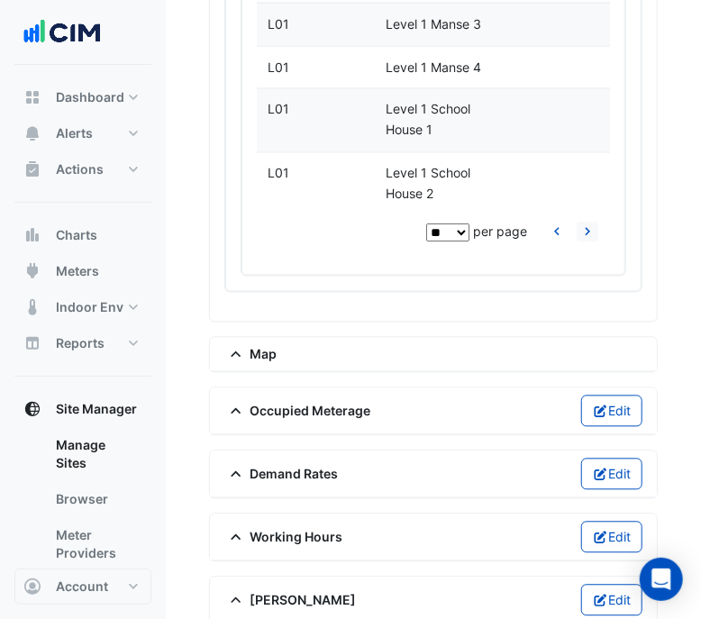
click at [577, 225] on icon "go to next page" at bounding box center [588, 234] width 22 height 19
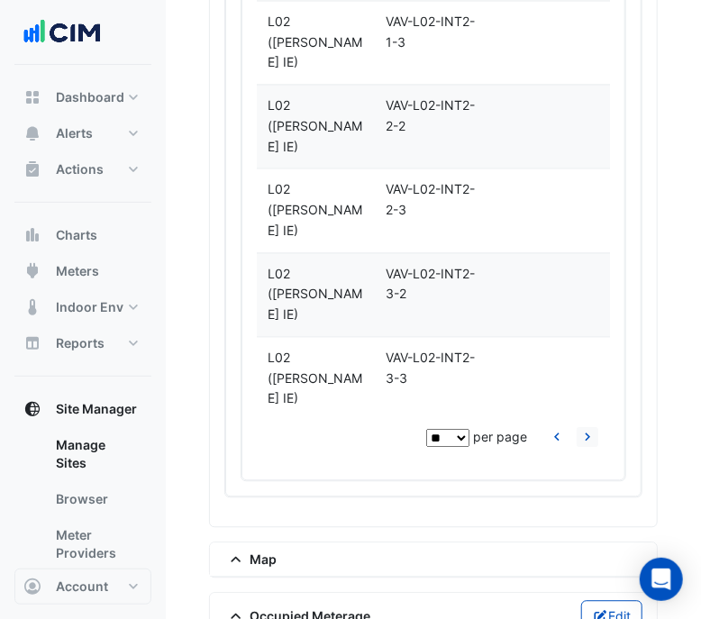
click at [577, 431] on icon "go to next page" at bounding box center [588, 440] width 22 height 19
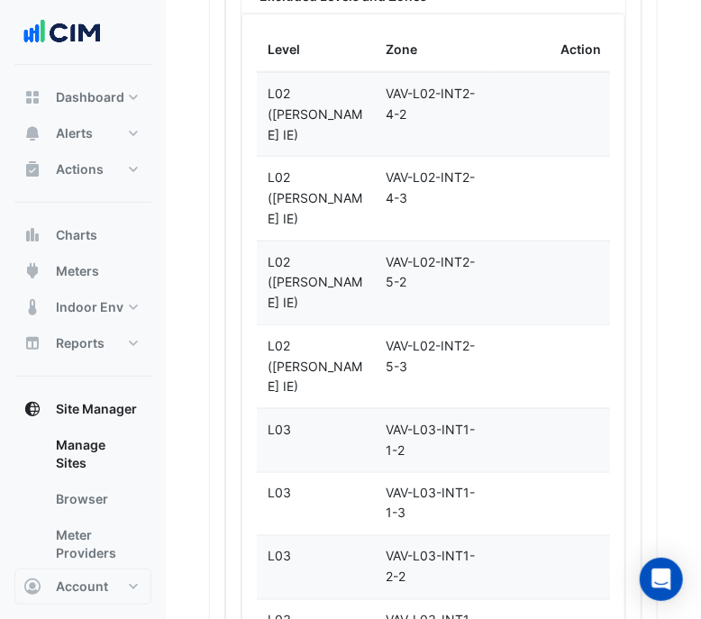
scroll to position [4905, 0]
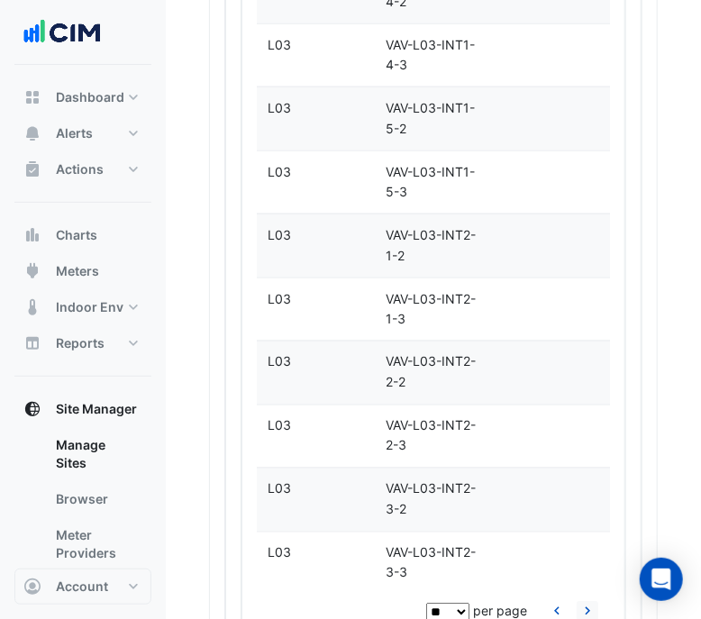
click at [580, 605] on icon "go to next page" at bounding box center [588, 614] width 22 height 19
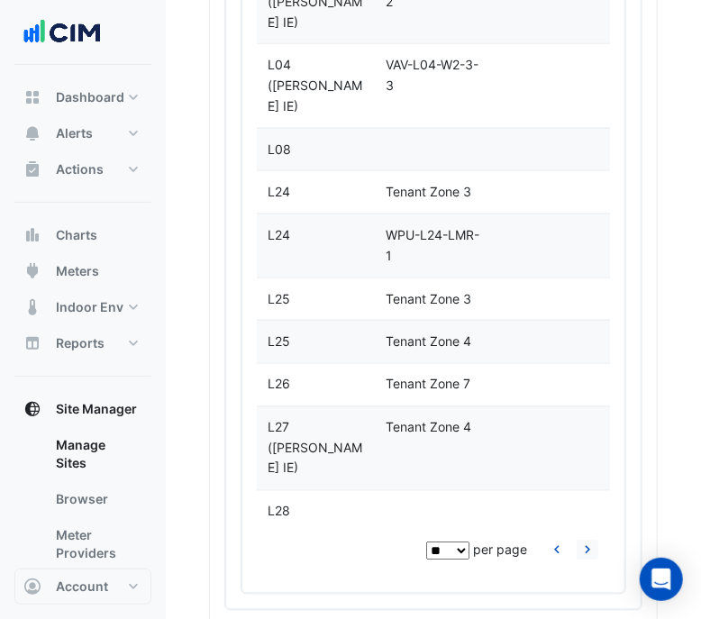
click at [546, 544] on icon "go to previous page" at bounding box center [557, 553] width 22 height 19
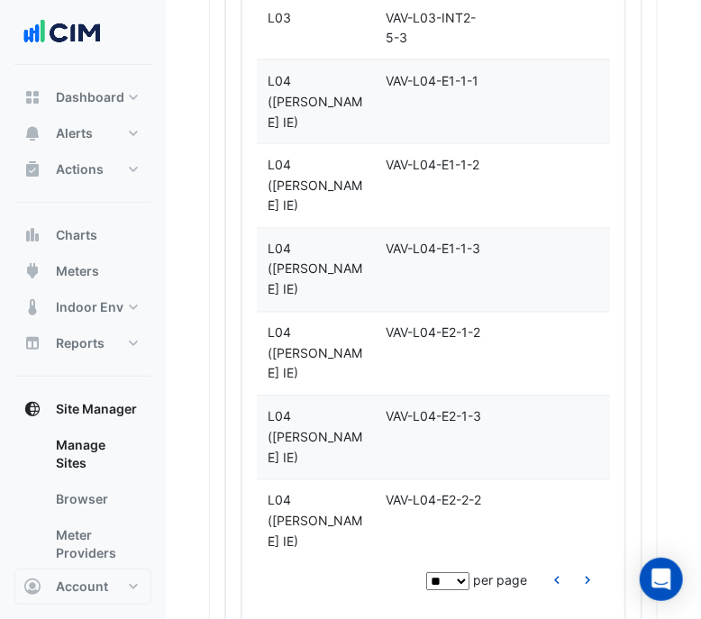
scroll to position [5130, 0]
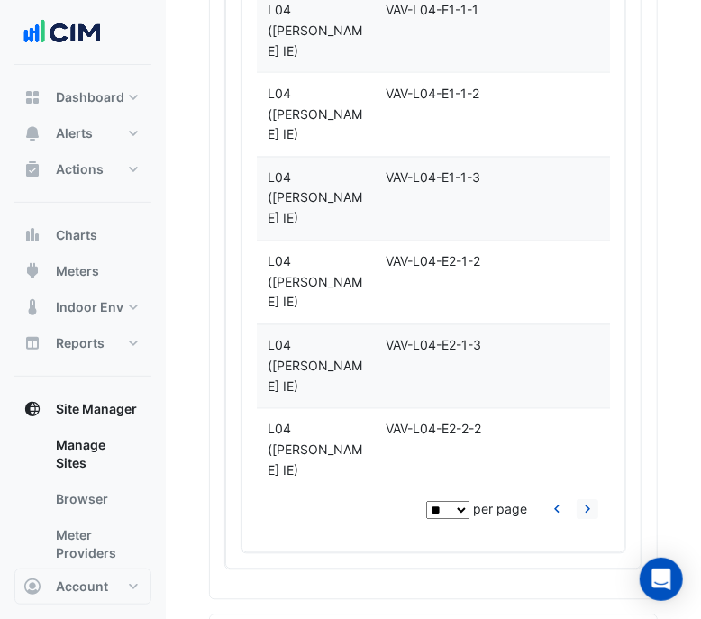
click at [577, 503] on icon "go to next page" at bounding box center [588, 512] width 22 height 19
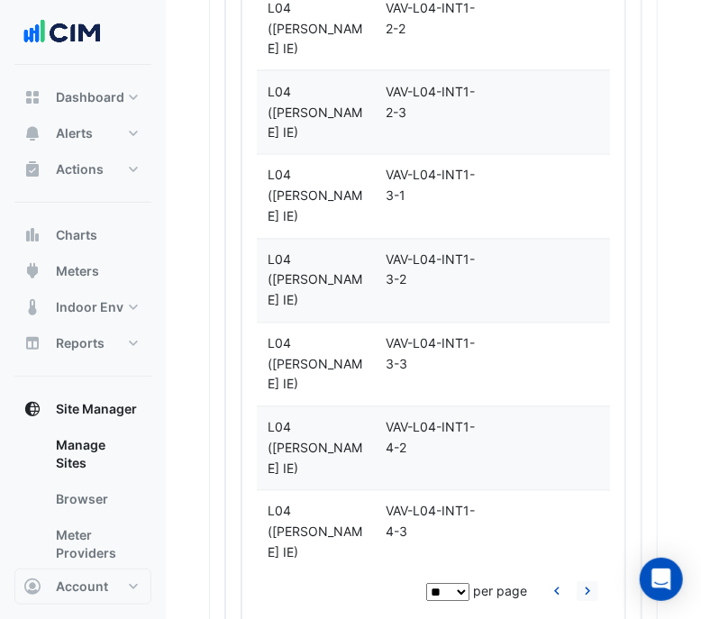
click at [577, 585] on icon "go to next page" at bounding box center [588, 594] width 22 height 19
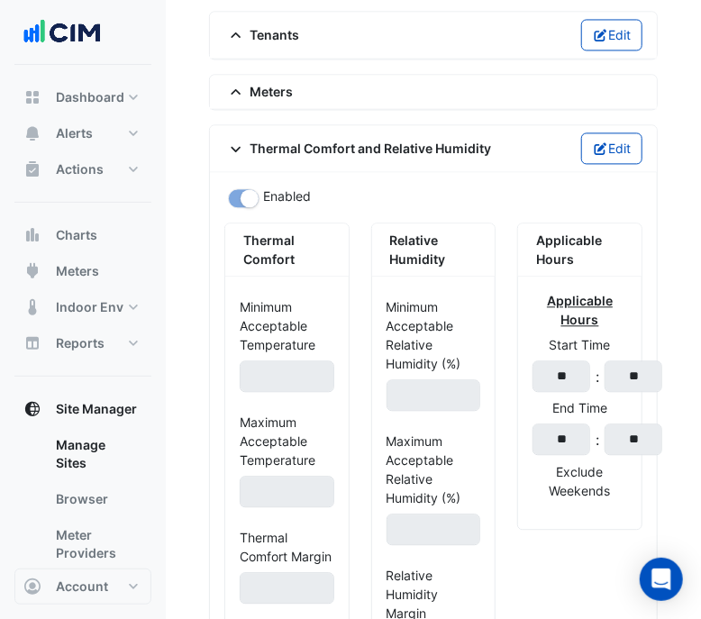
scroll to position [0, 0]
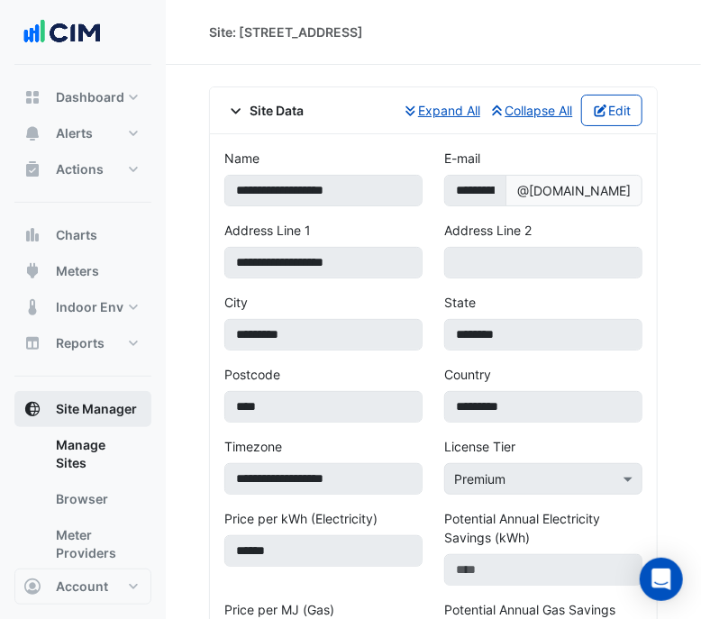
click at [108, 412] on span "Site Manager" at bounding box center [96, 409] width 81 height 18
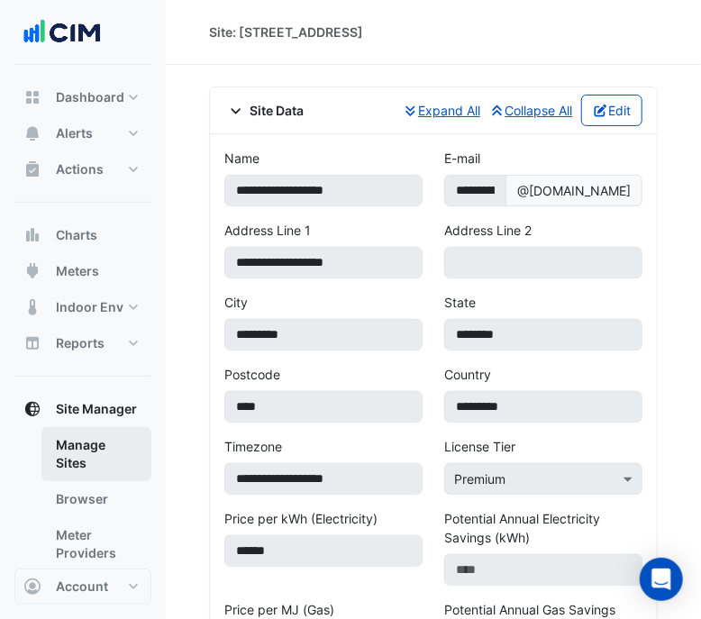
click at [111, 448] on link "Manage Sites" at bounding box center [96, 454] width 110 height 54
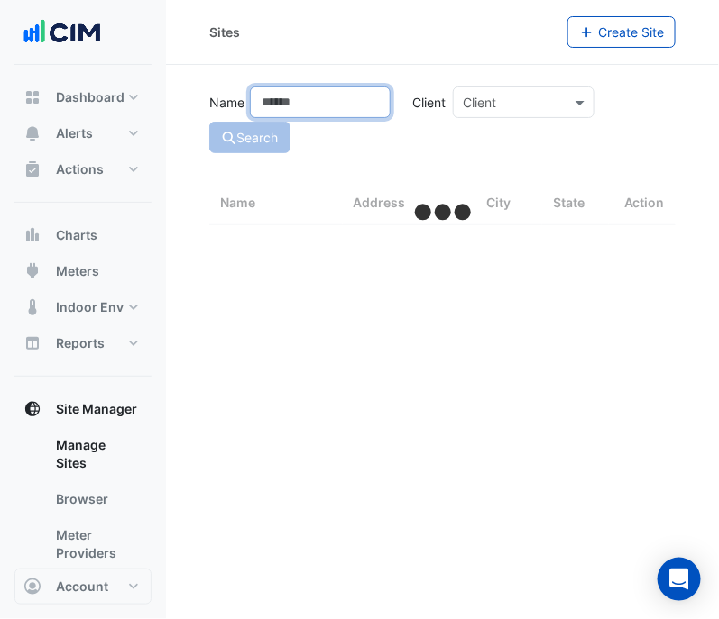
click at [325, 103] on input "Name" at bounding box center [320, 103] width 141 height 32
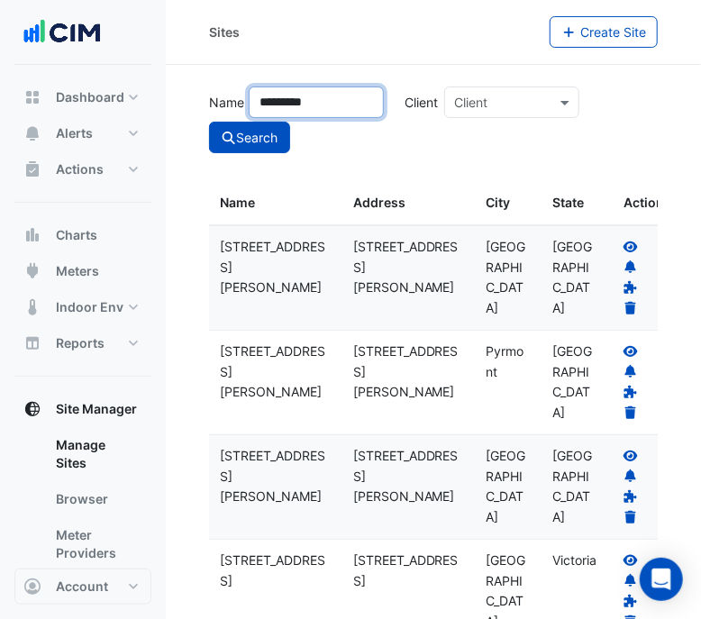
type input "*********"
